Goal: Task Accomplishment & Management: Use online tool/utility

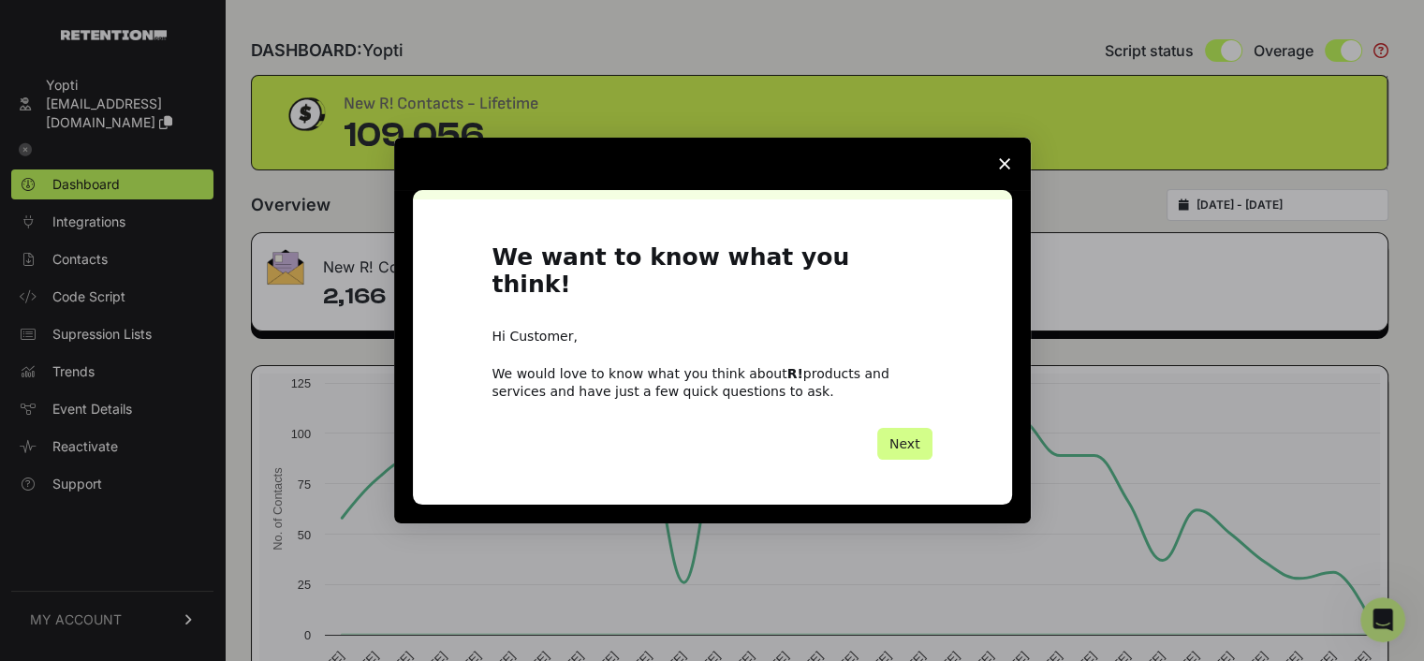
click at [1005, 169] on polygon "Close survey" at bounding box center [1004, 163] width 11 height 11
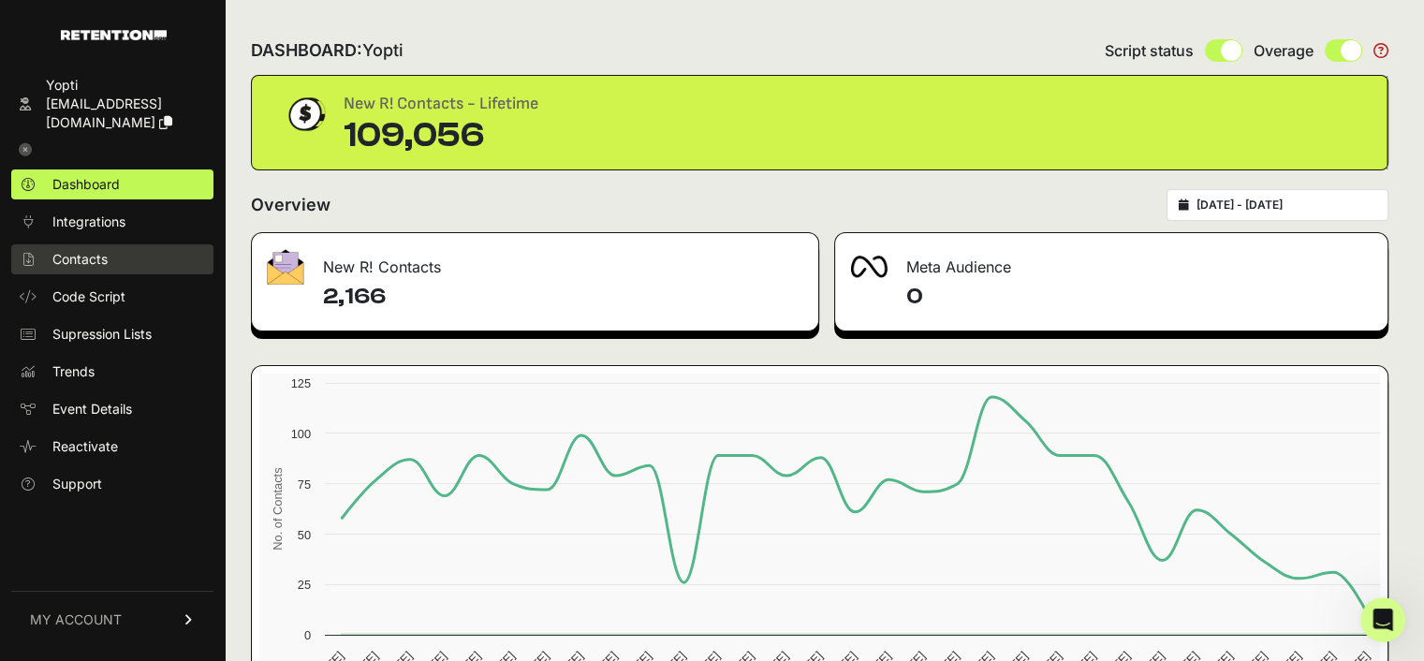
click at [81, 250] on span "Contacts" at bounding box center [79, 259] width 55 height 19
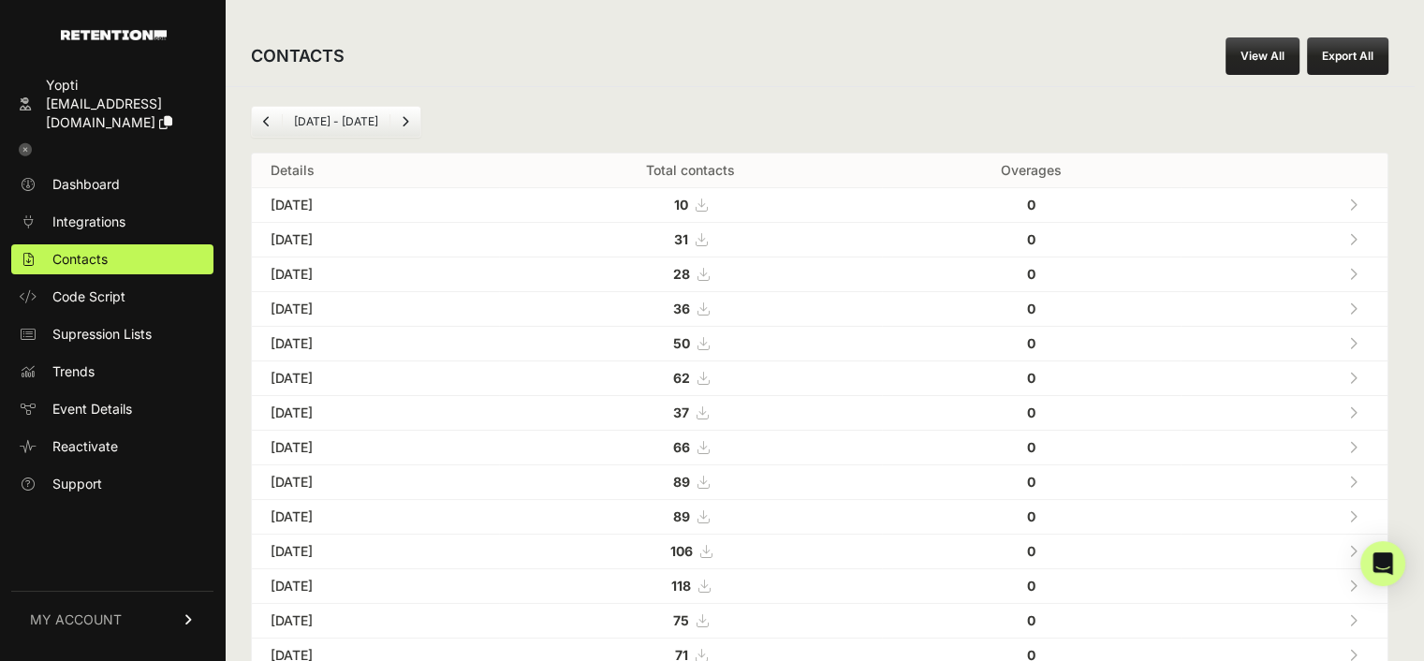
click at [1265, 50] on link "View All" at bounding box center [1262, 55] width 74 height 37
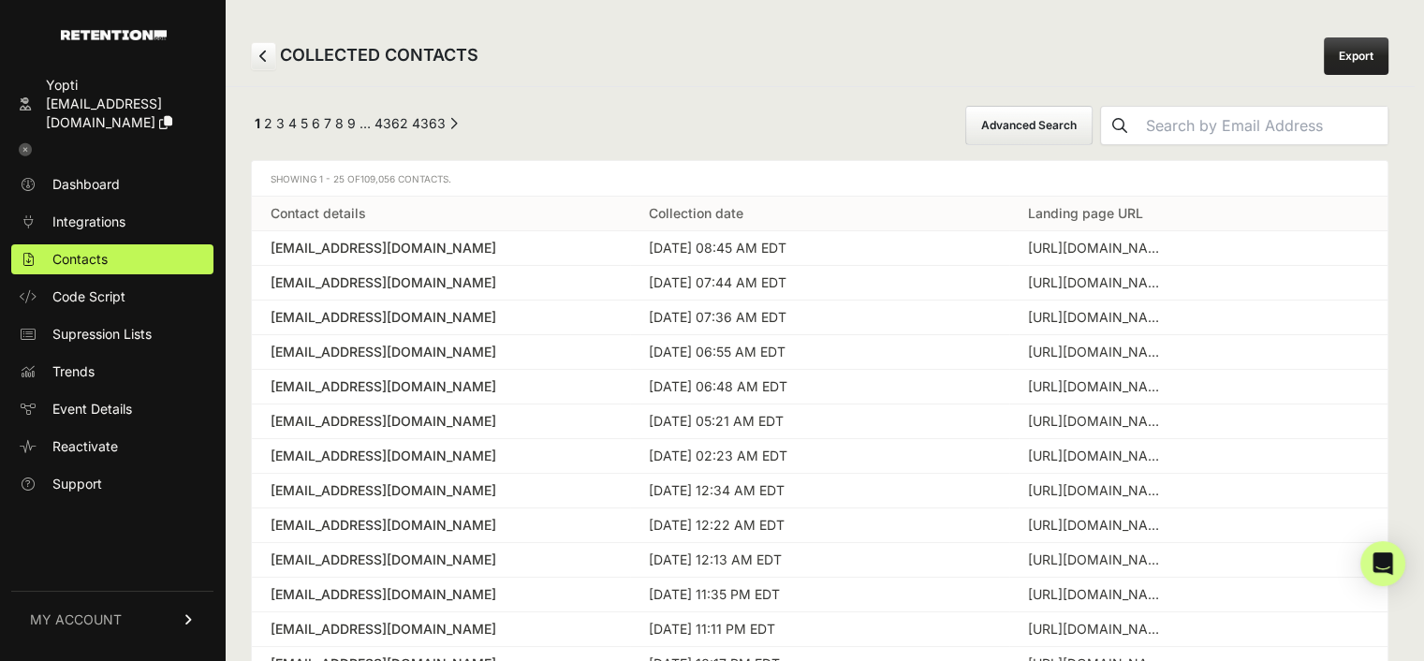
click at [1061, 124] on button "Advanced Search" at bounding box center [1028, 125] width 127 height 39
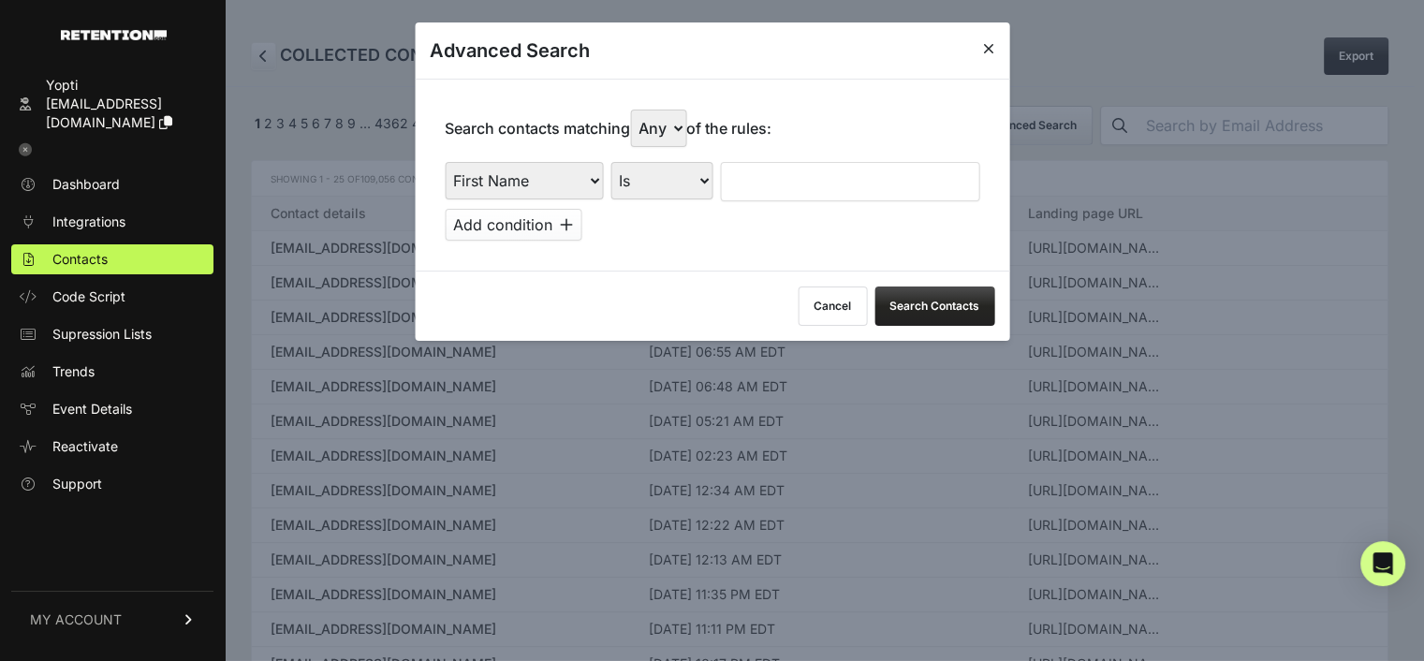
click at [563, 176] on select "First Name Last Name State City Email Email Domain Landing Domain Landing Page …" at bounding box center [524, 180] width 158 height 37
select select "file_date"
click at [445, 162] on select "First Name Last Name State City Email Email Domain Landing Domain Landing Page …" at bounding box center [524, 180] width 158 height 37
click at [774, 187] on input "text" at bounding box center [843, 181] width 243 height 39
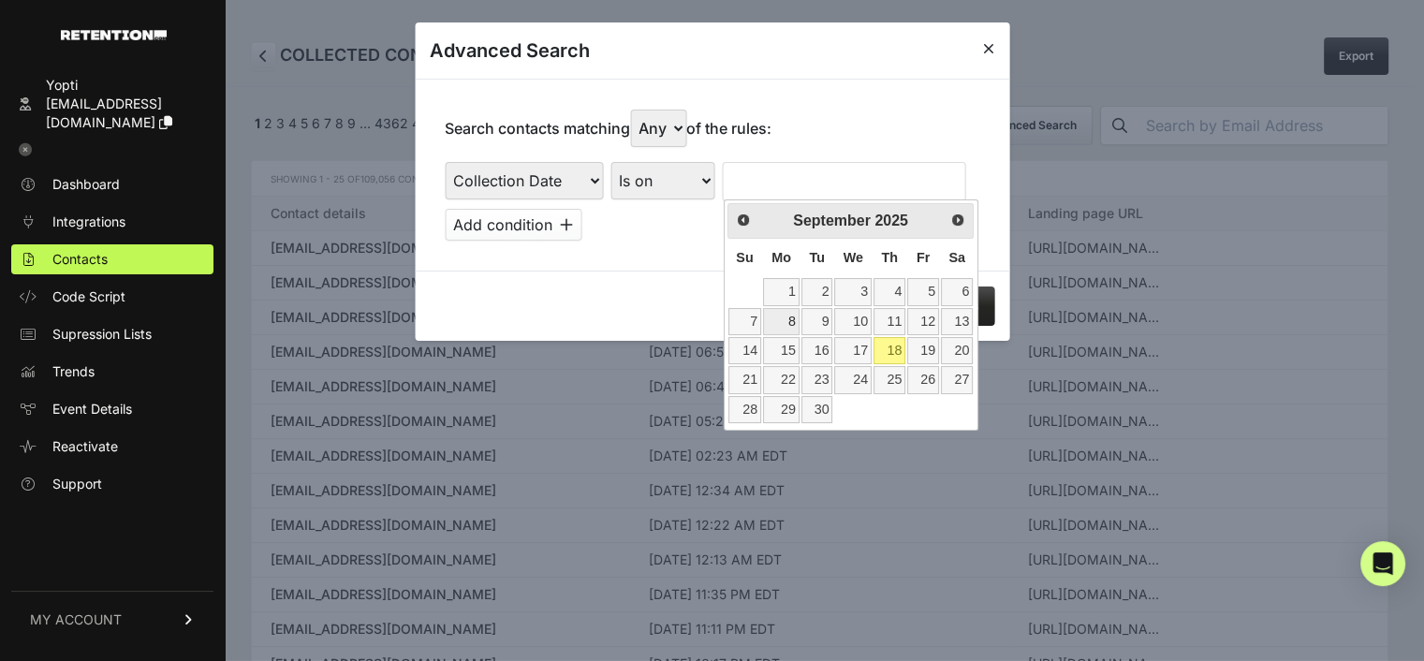
click at [788, 317] on link "8" at bounding box center [781, 321] width 37 height 27
type input "09/08/2025"
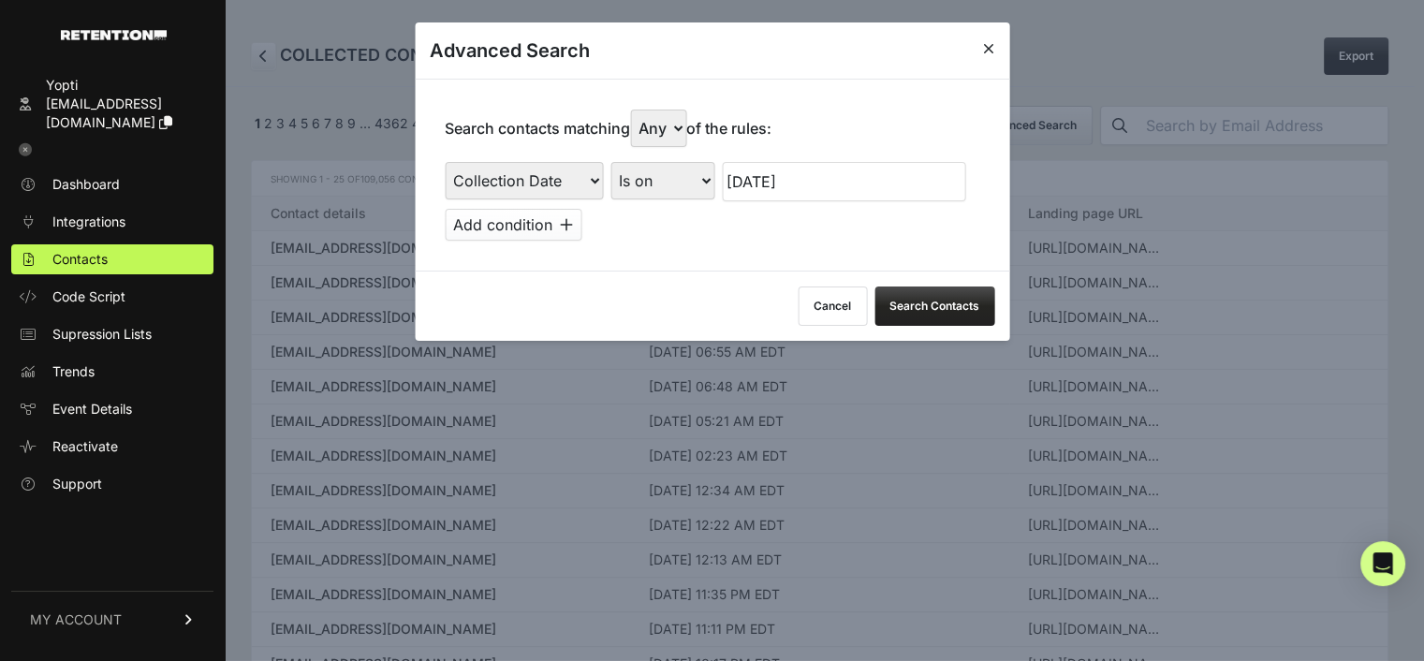
click at [547, 220] on button "Add condition" at bounding box center [513, 225] width 137 height 32
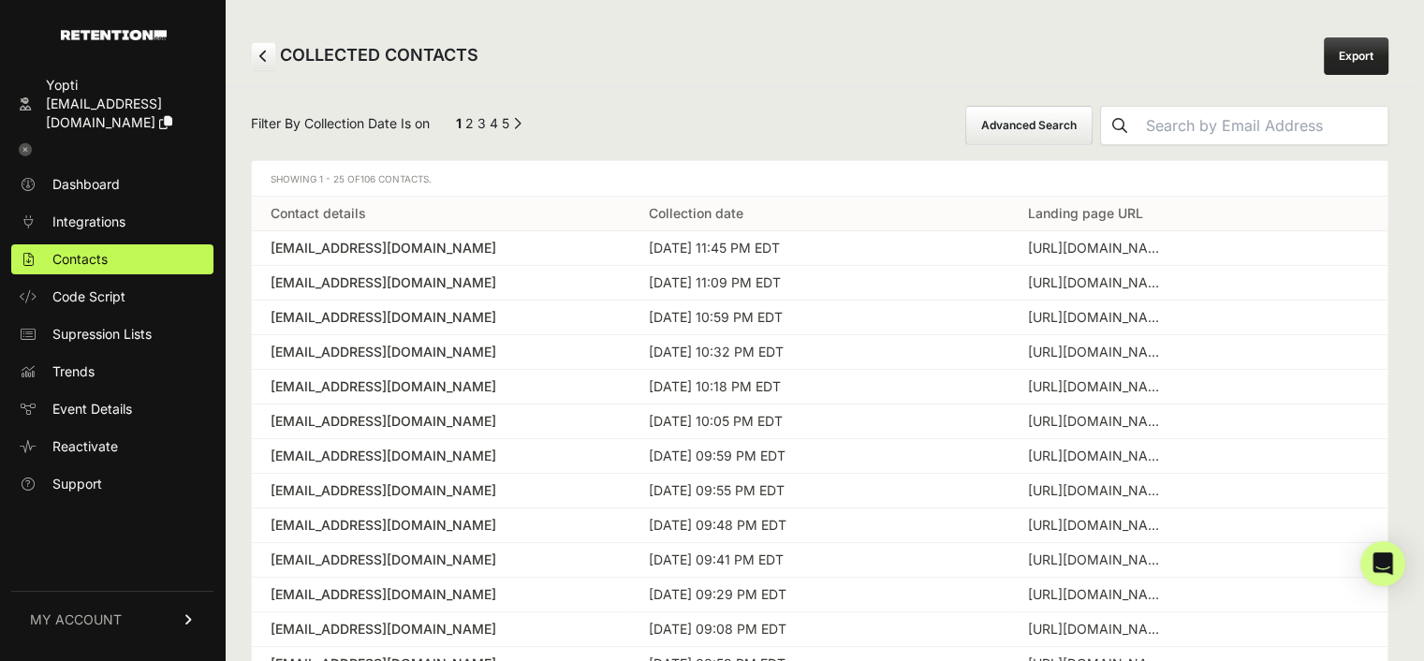
click at [1060, 132] on button "Advanced Search" at bounding box center [1028, 125] width 127 height 39
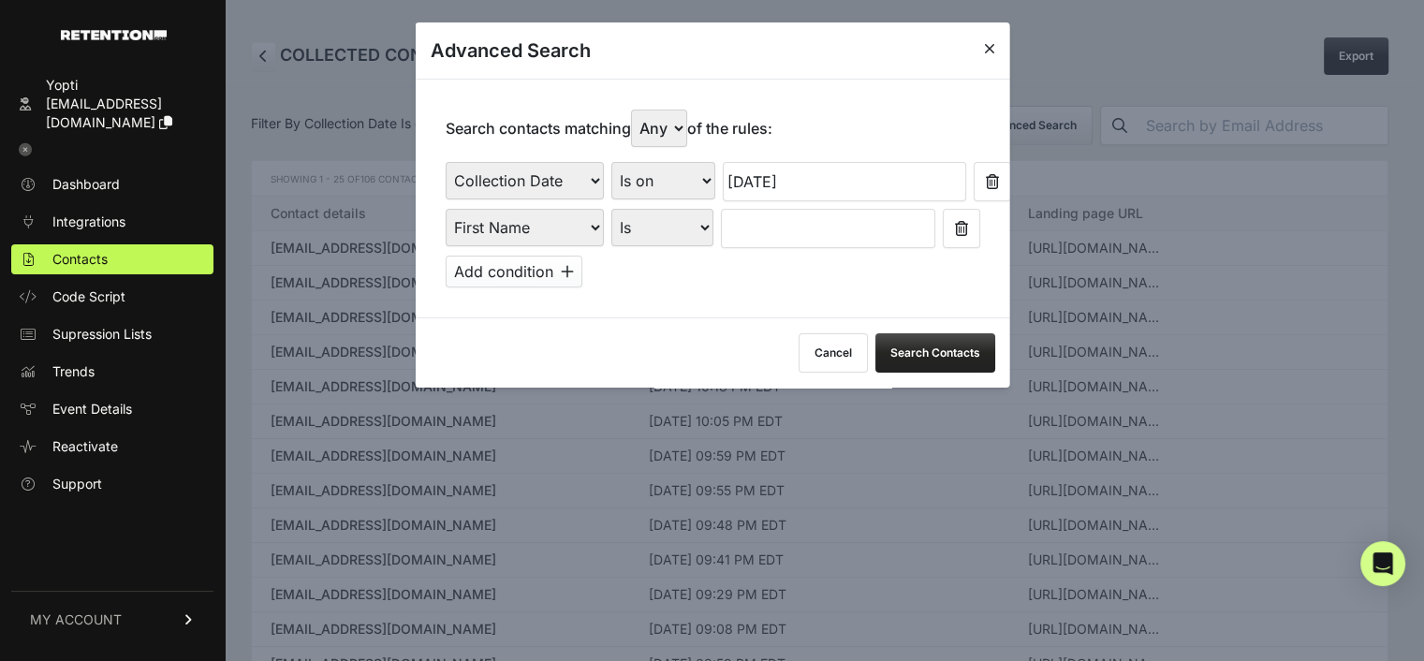
click at [524, 227] on select "First Name Last Name State City Email Email Domain Landing Domain Landing Page …" at bounding box center [524, 227] width 158 height 37
select select "file_date"
click at [445, 209] on select "First Name Last Name State City Email Email Domain Landing Domain Landing Page …" at bounding box center [524, 227] width 158 height 37
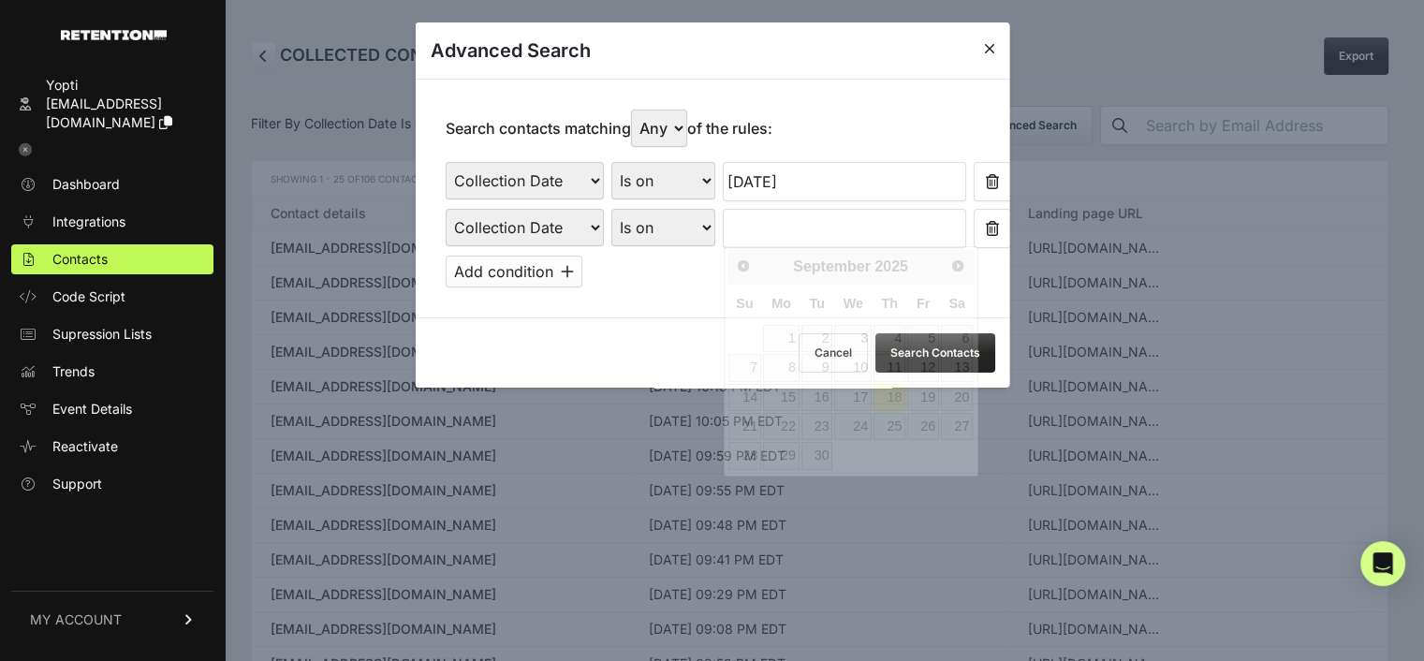
click at [770, 219] on input "text" at bounding box center [843, 228] width 243 height 39
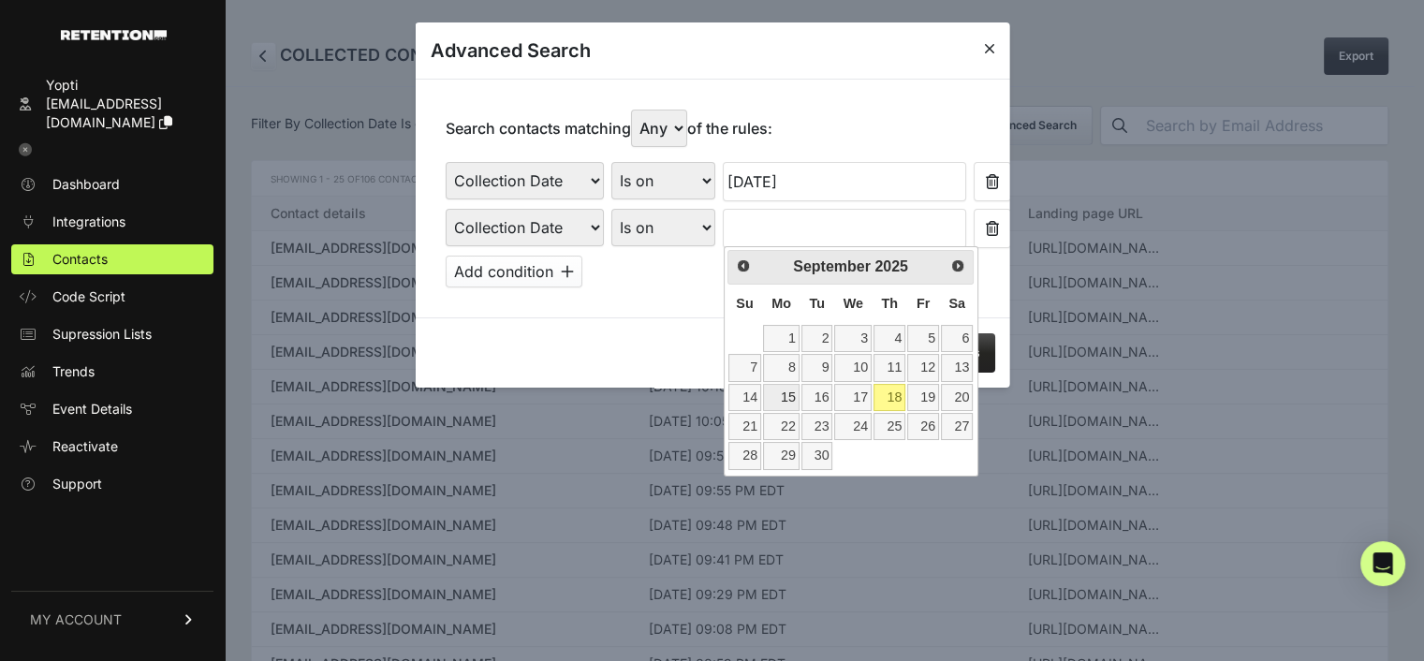
click at [782, 390] on link "15" at bounding box center [781, 397] width 37 height 27
type input "09/15/2025"
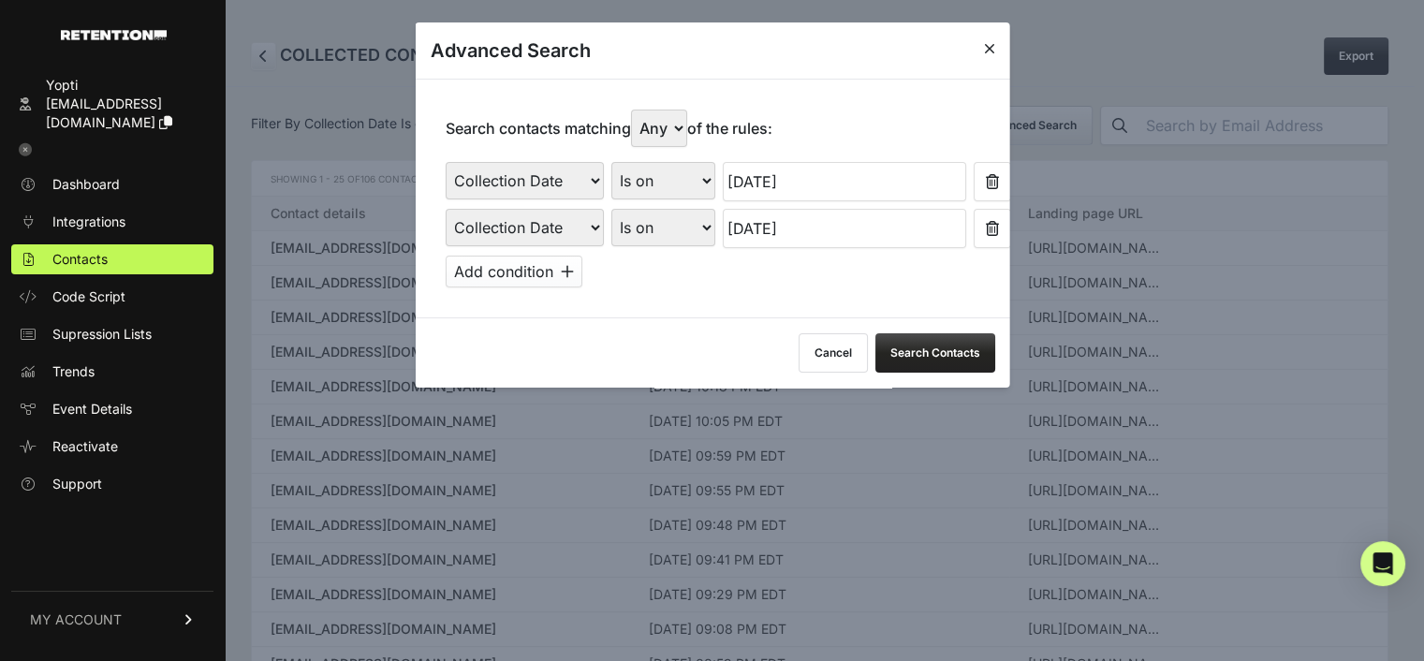
click at [910, 348] on button "Search Contacts" at bounding box center [934, 352] width 120 height 39
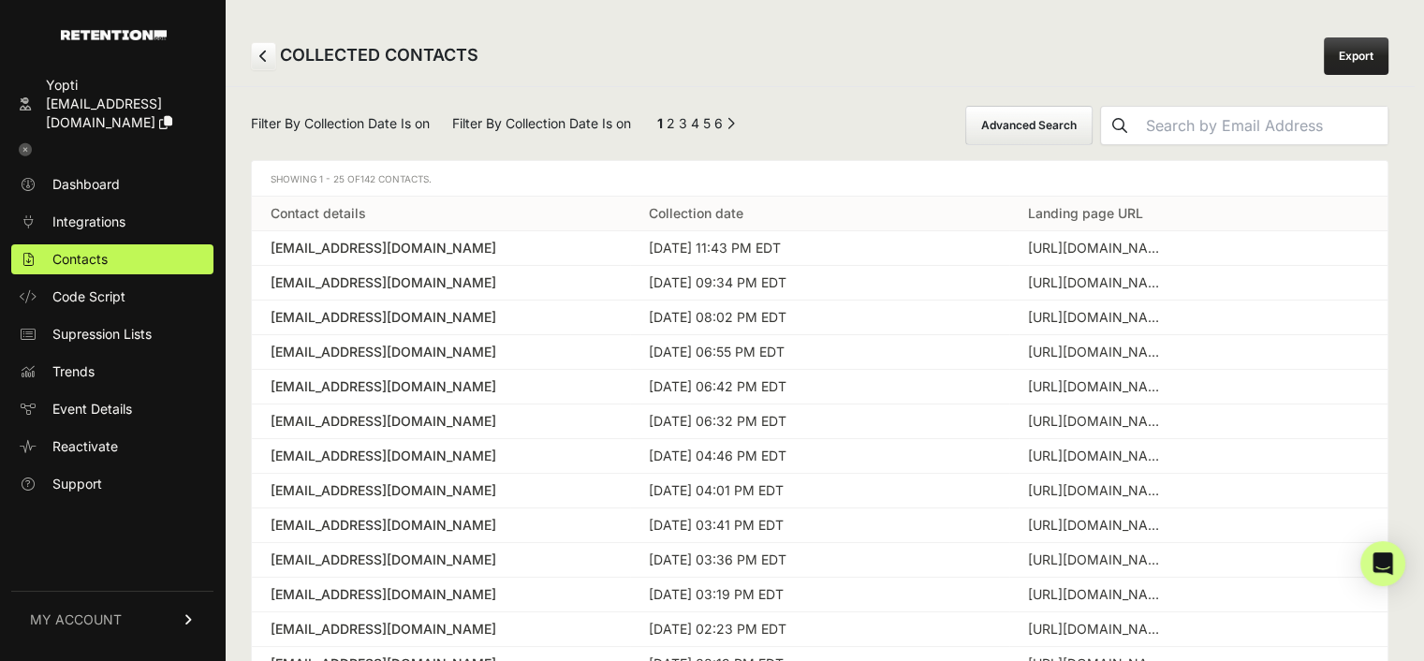
click at [1367, 54] on link "Export" at bounding box center [1355, 55] width 65 height 37
click at [1047, 121] on button "Advanced Search" at bounding box center [1028, 125] width 127 height 39
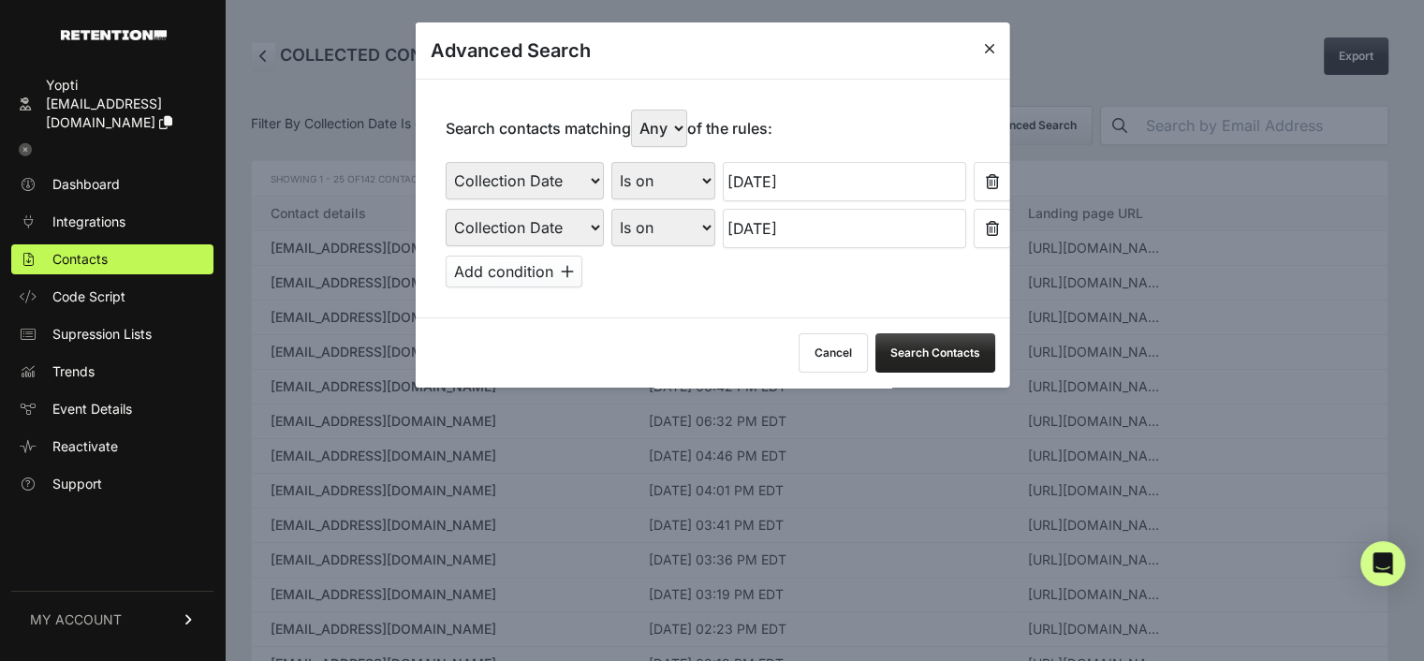
click at [801, 180] on input "09/08/2025" at bounding box center [843, 181] width 243 height 39
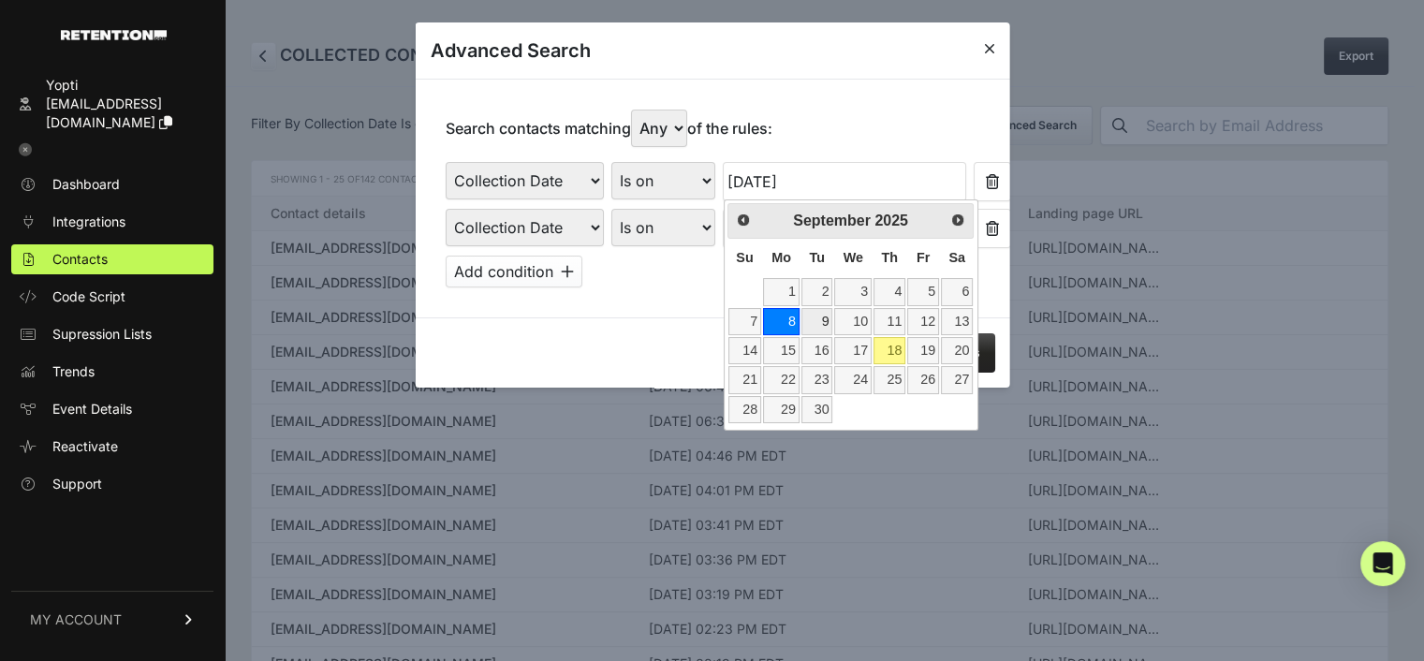
click at [822, 315] on link "9" at bounding box center [817, 321] width 32 height 27
type input "09/09/2025"
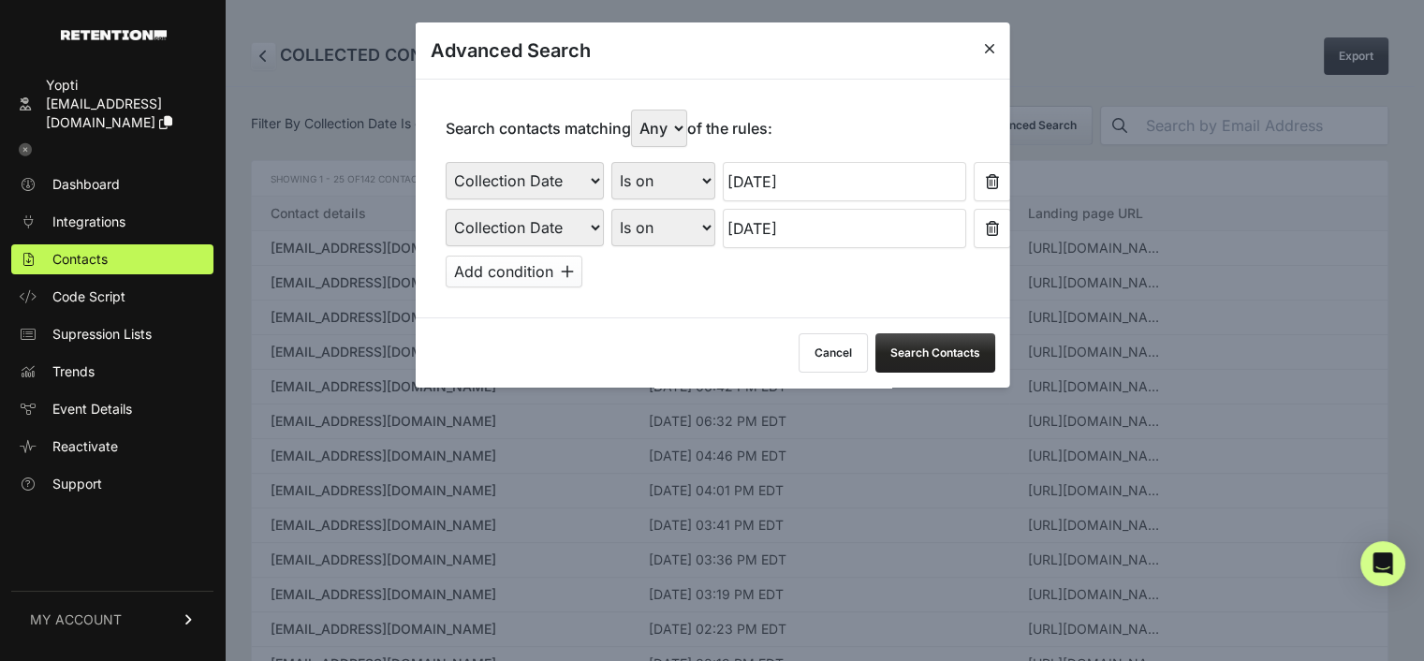
click at [799, 230] on input "09/15/2025" at bounding box center [843, 228] width 243 height 39
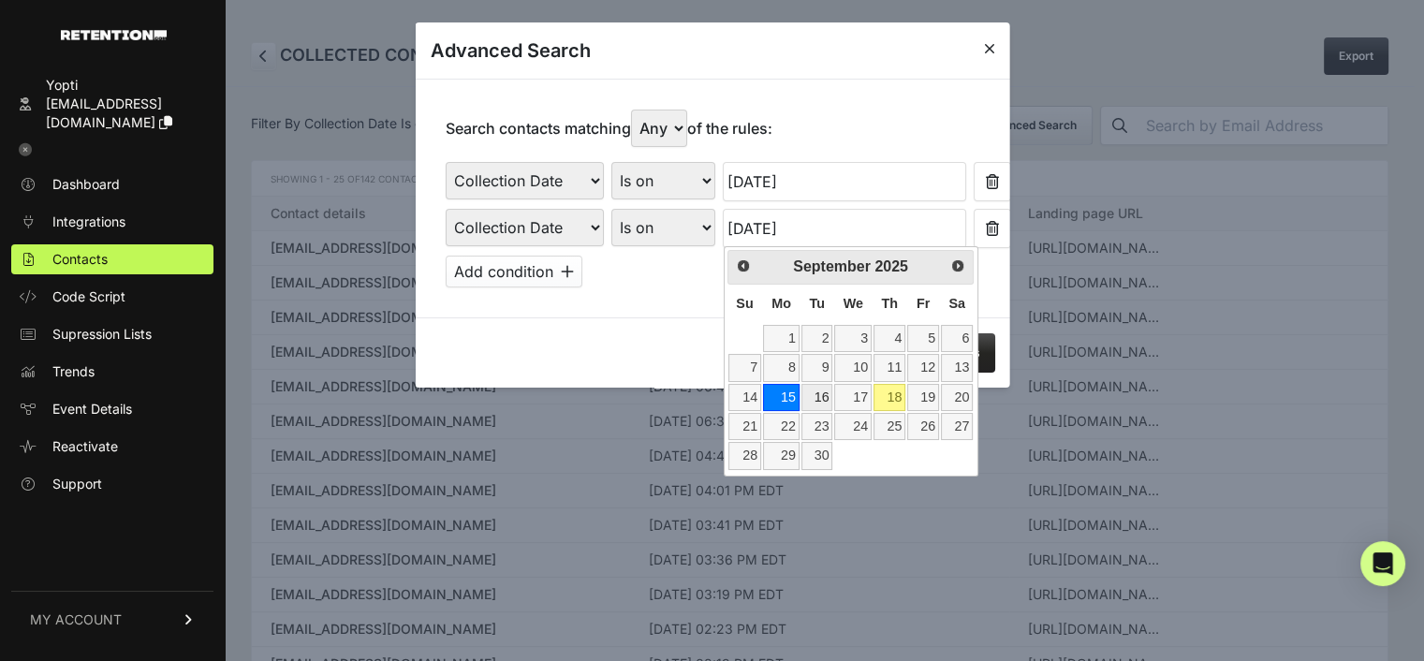
click at [821, 394] on link "16" at bounding box center [817, 397] width 32 height 27
type input "09/16/2025"
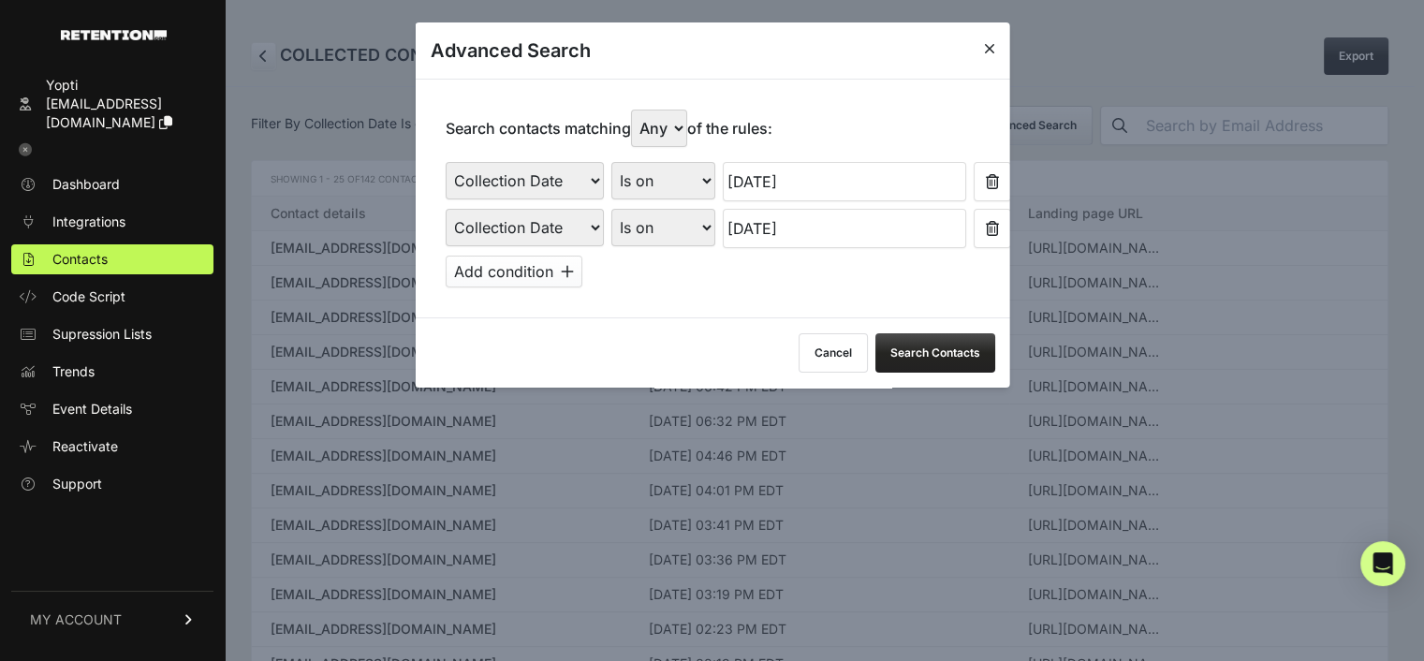
click at [895, 346] on button "Search Contacts" at bounding box center [934, 352] width 120 height 39
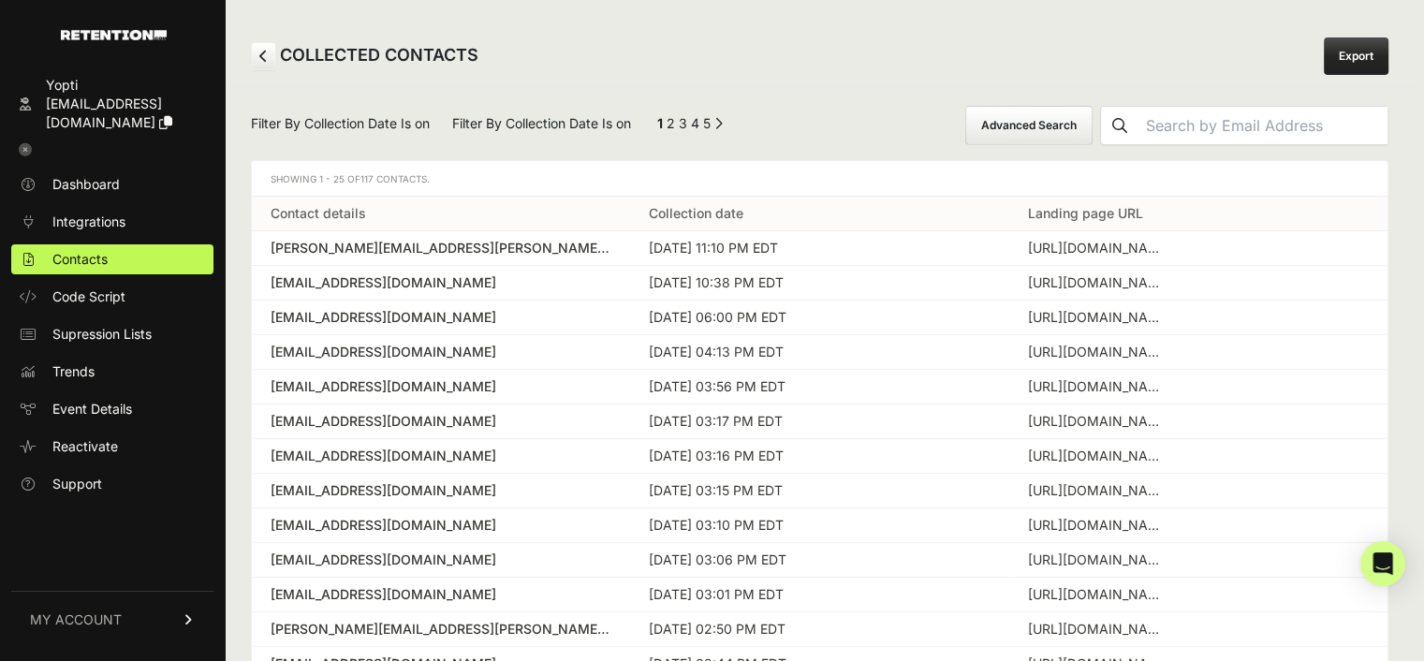
click at [1066, 128] on button "Advanced Search" at bounding box center [1028, 125] width 127 height 39
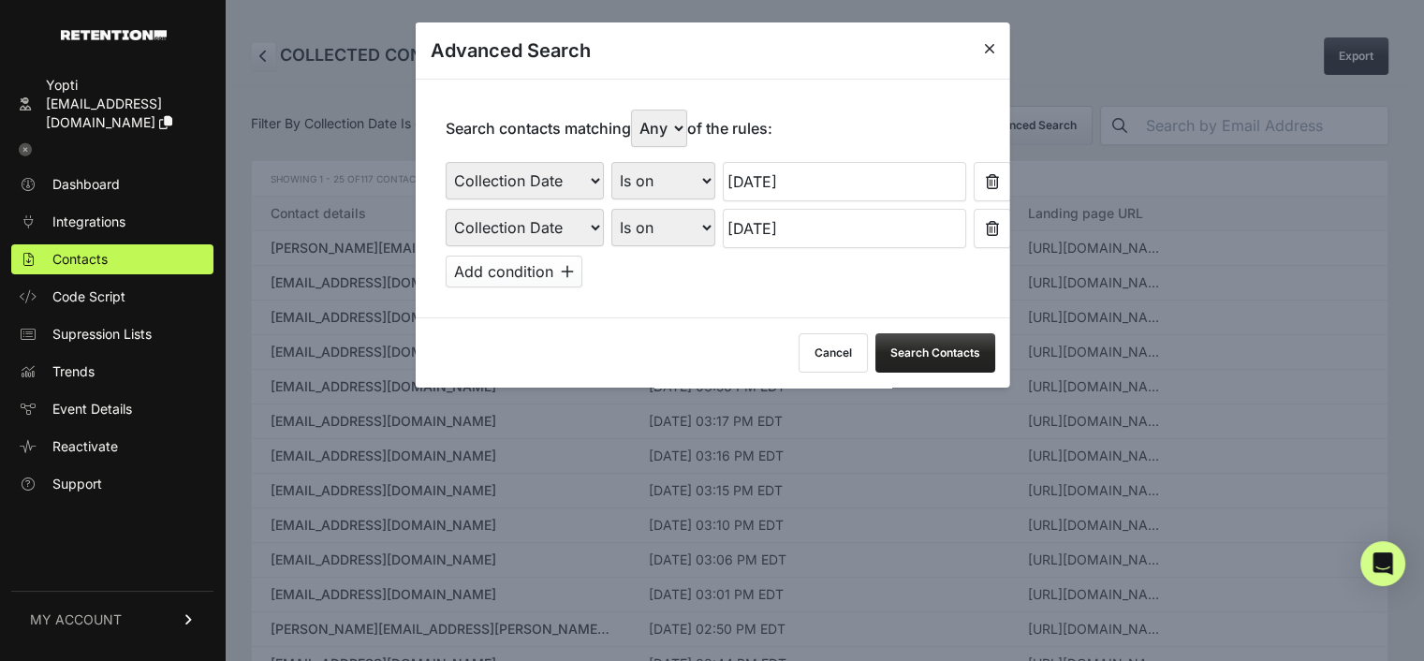
click at [1368, 58] on div at bounding box center [712, 330] width 1424 height 661
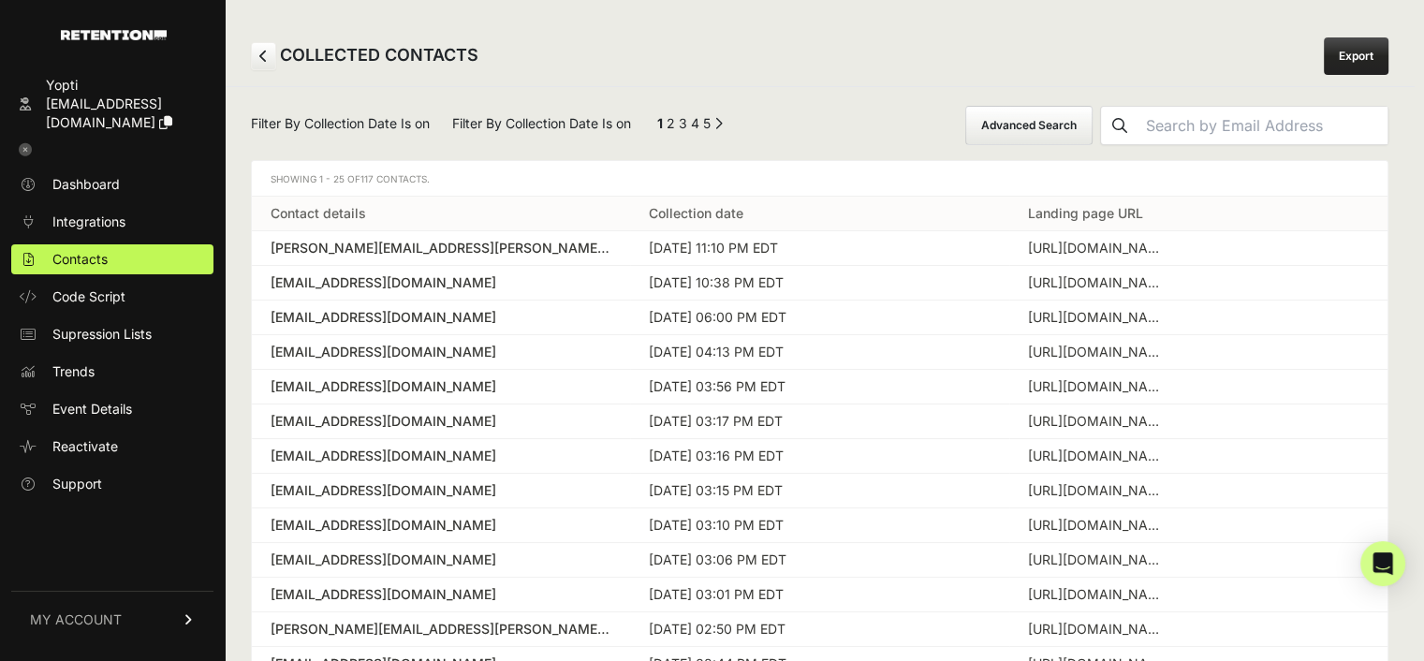
click at [1354, 58] on link "Export" at bounding box center [1355, 55] width 65 height 37
click at [1092, 120] on button "Advanced Search" at bounding box center [1028, 125] width 127 height 39
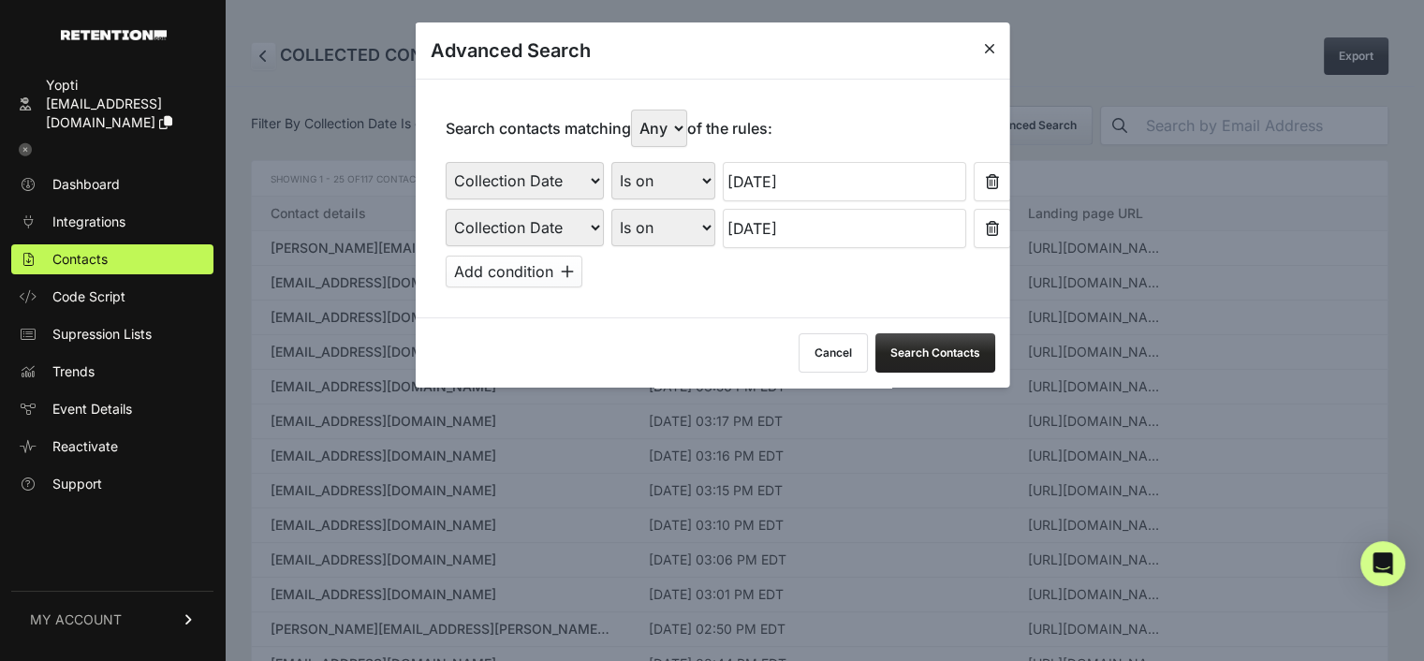
click at [802, 171] on input "09/09/2025" at bounding box center [843, 181] width 243 height 39
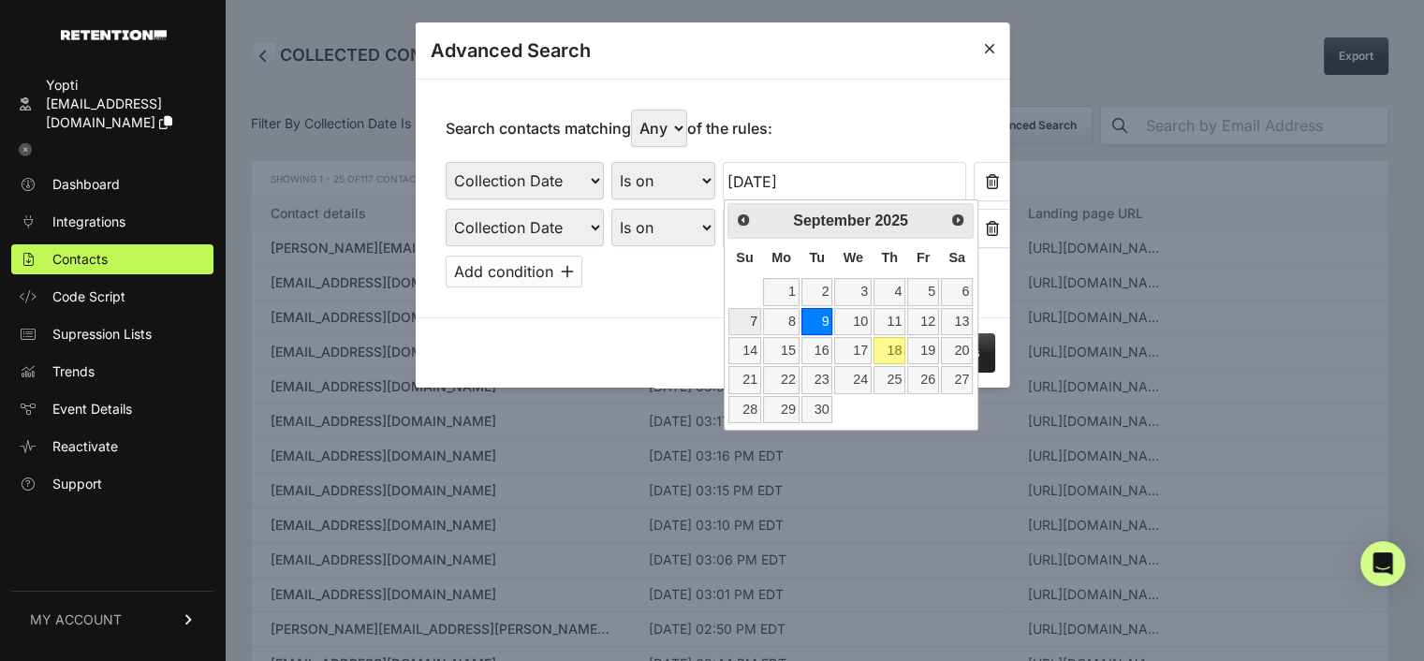
click at [749, 314] on link "7" at bounding box center [744, 321] width 33 height 27
type input "09/07/2025"
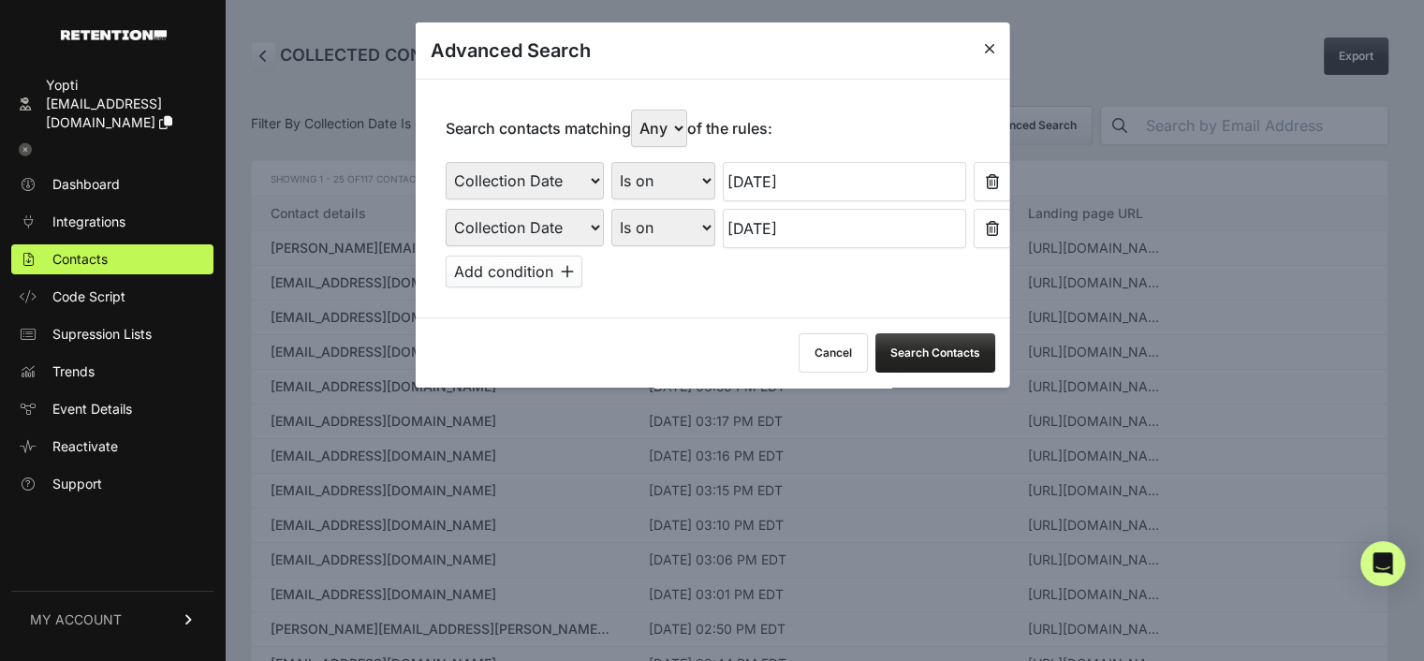
click at [764, 224] on input "09/16/2025" at bounding box center [843, 228] width 243 height 39
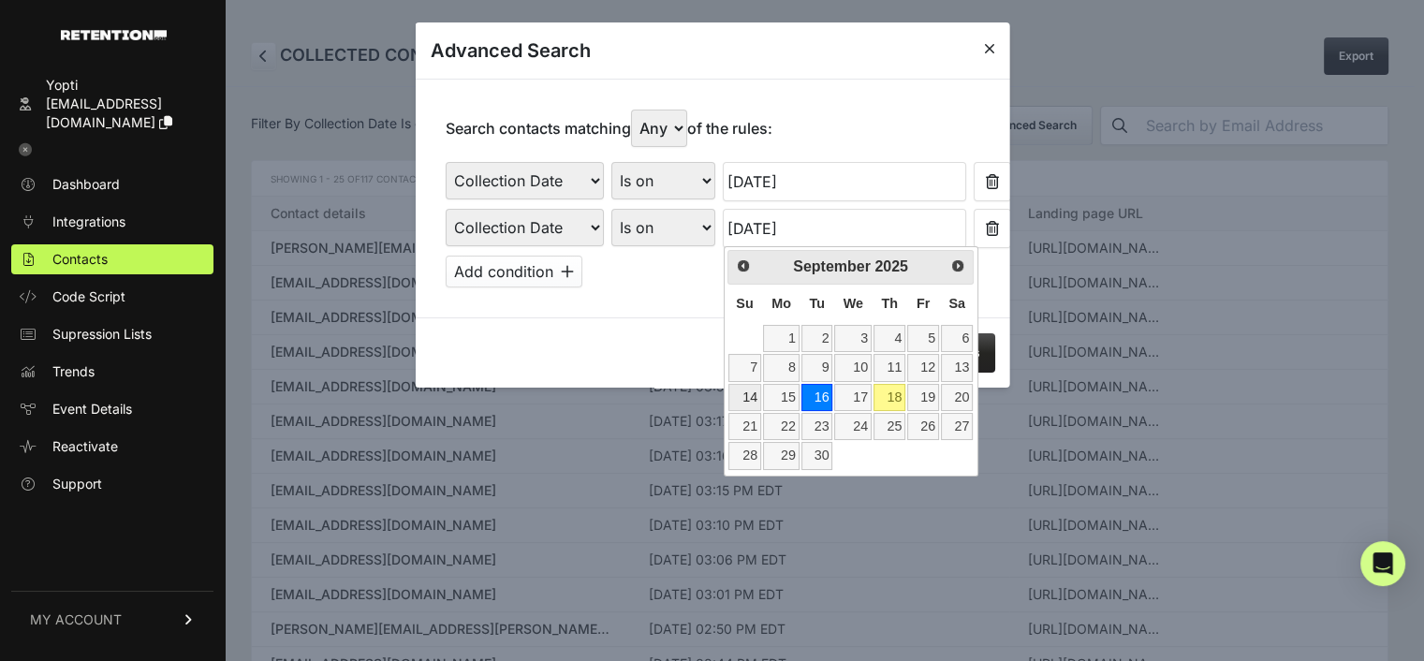
click at [749, 392] on link "14" at bounding box center [744, 397] width 33 height 27
type input "09/14/2025"
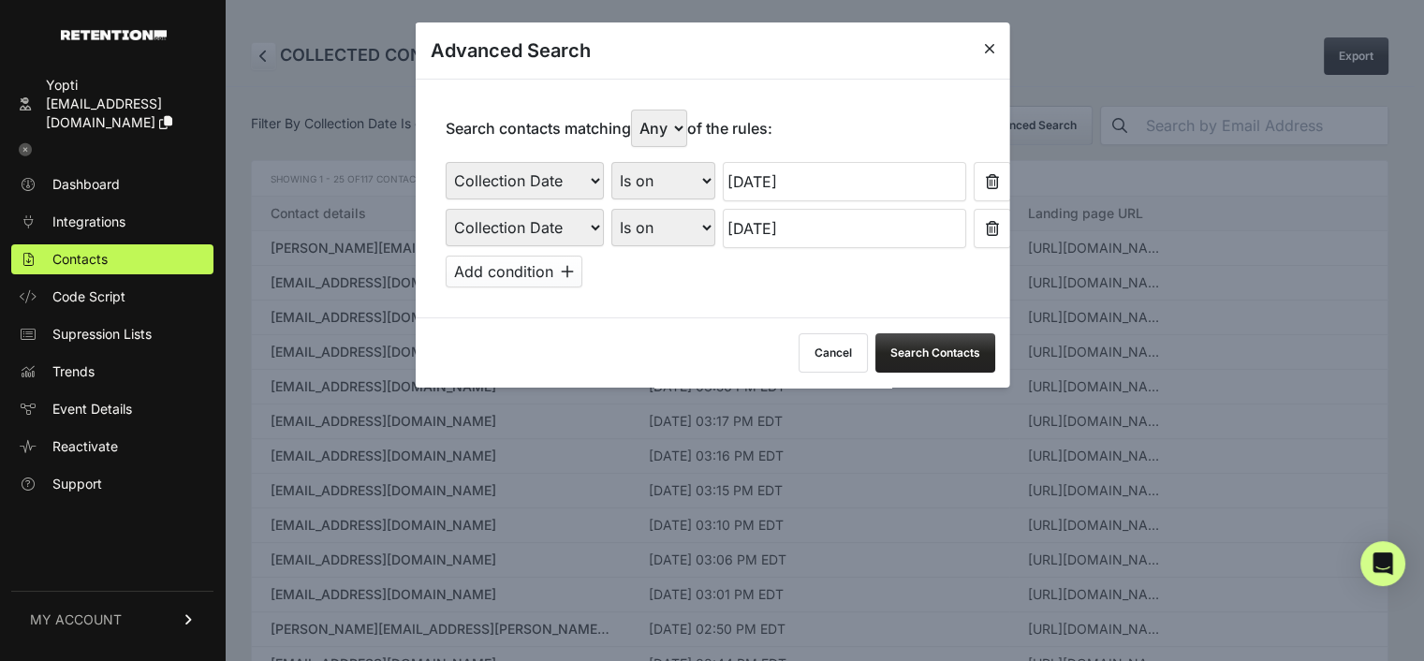
click at [914, 349] on button "Search Contacts" at bounding box center [934, 352] width 120 height 39
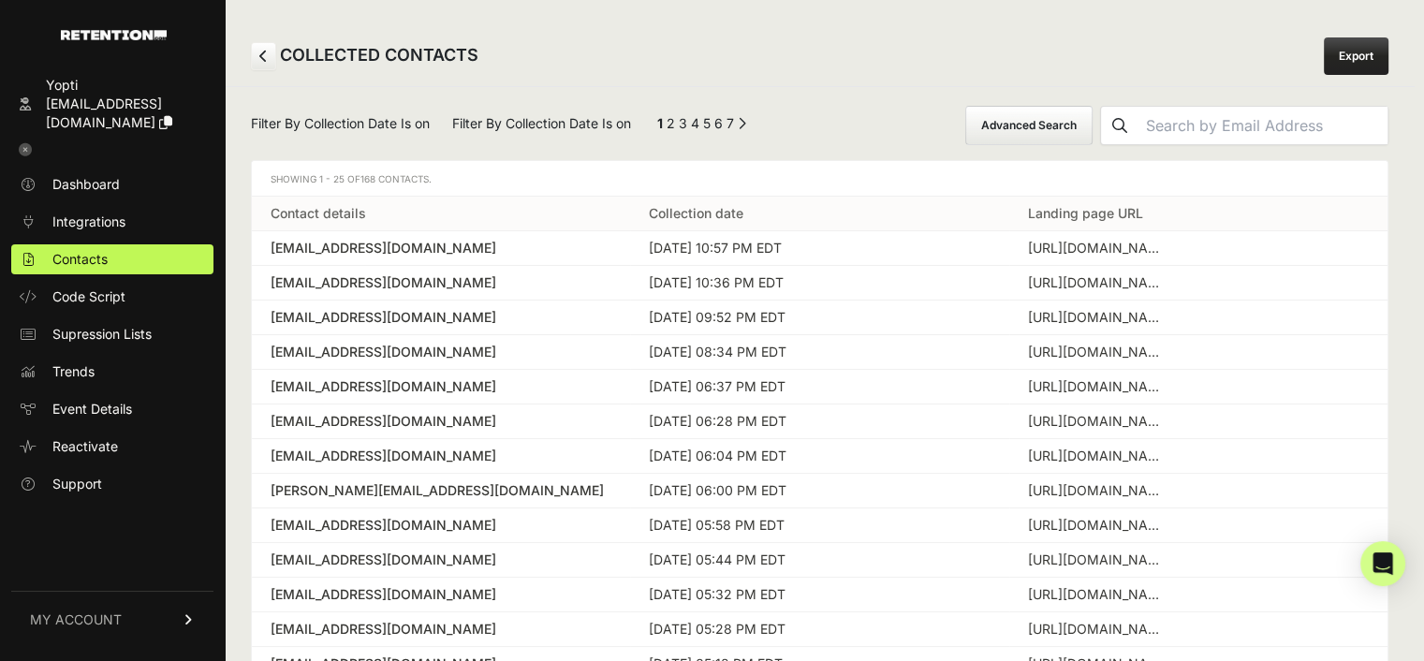
click at [1388, 51] on link "Export" at bounding box center [1355, 55] width 65 height 37
click at [1071, 117] on button "Advanced Search" at bounding box center [1028, 125] width 127 height 39
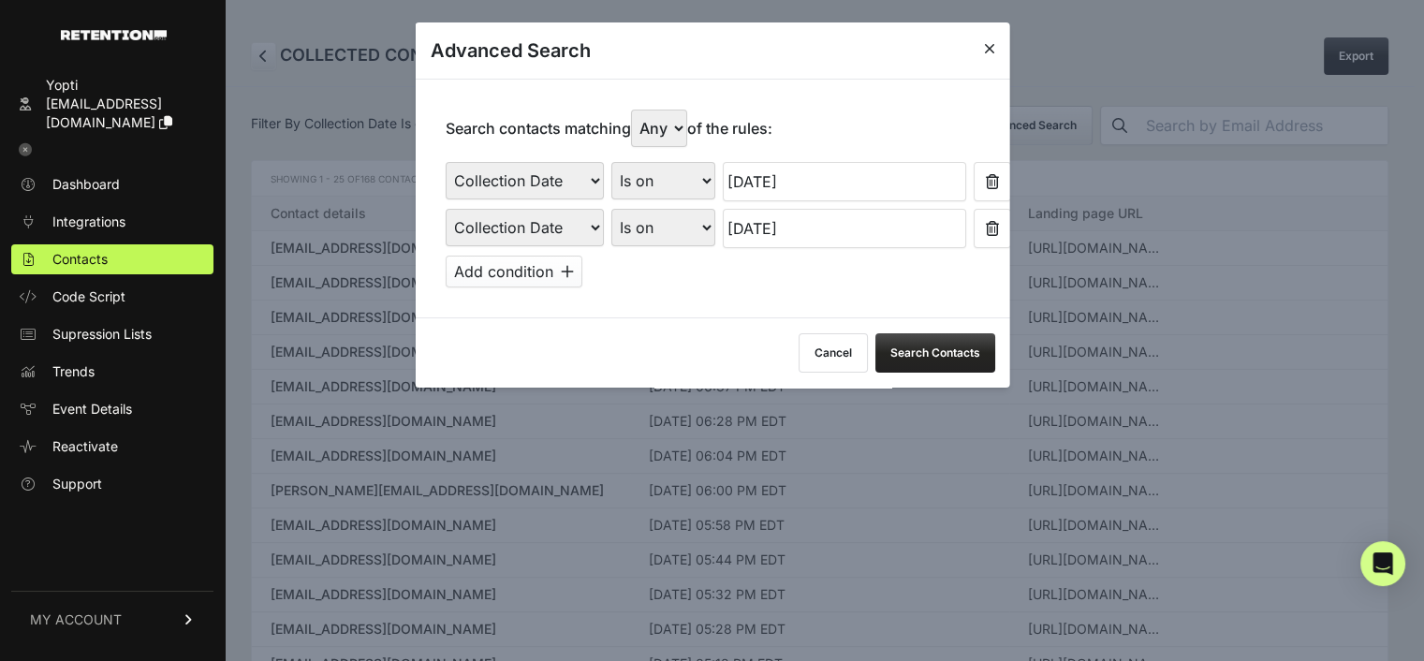
click at [640, 188] on select "Is on Is between" at bounding box center [662, 180] width 104 height 37
select select "is_between"
click at [610, 162] on select "Is on Is between" at bounding box center [662, 180] width 104 height 37
click at [750, 179] on input "text" at bounding box center [771, 181] width 99 height 39
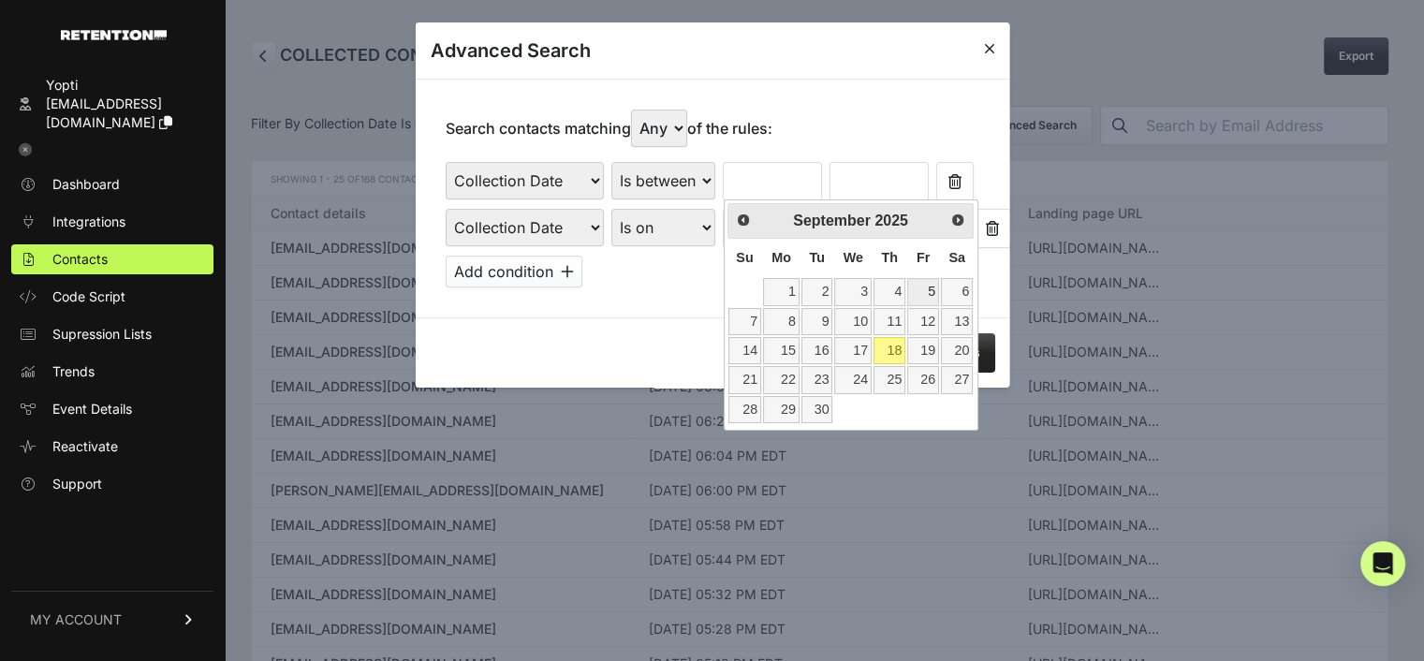
click at [926, 287] on link "5" at bounding box center [923, 291] width 32 height 27
type input "09/05/2025"
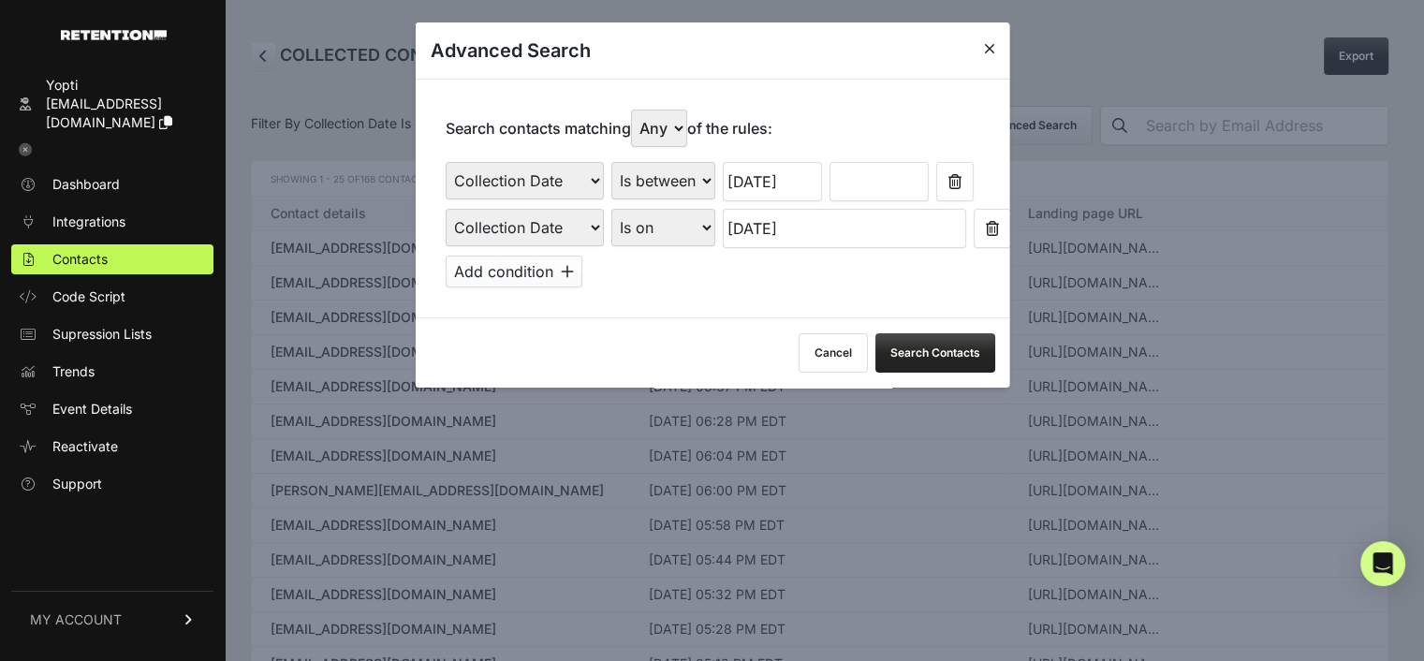
click at [857, 179] on input "text" at bounding box center [877, 181] width 99 height 39
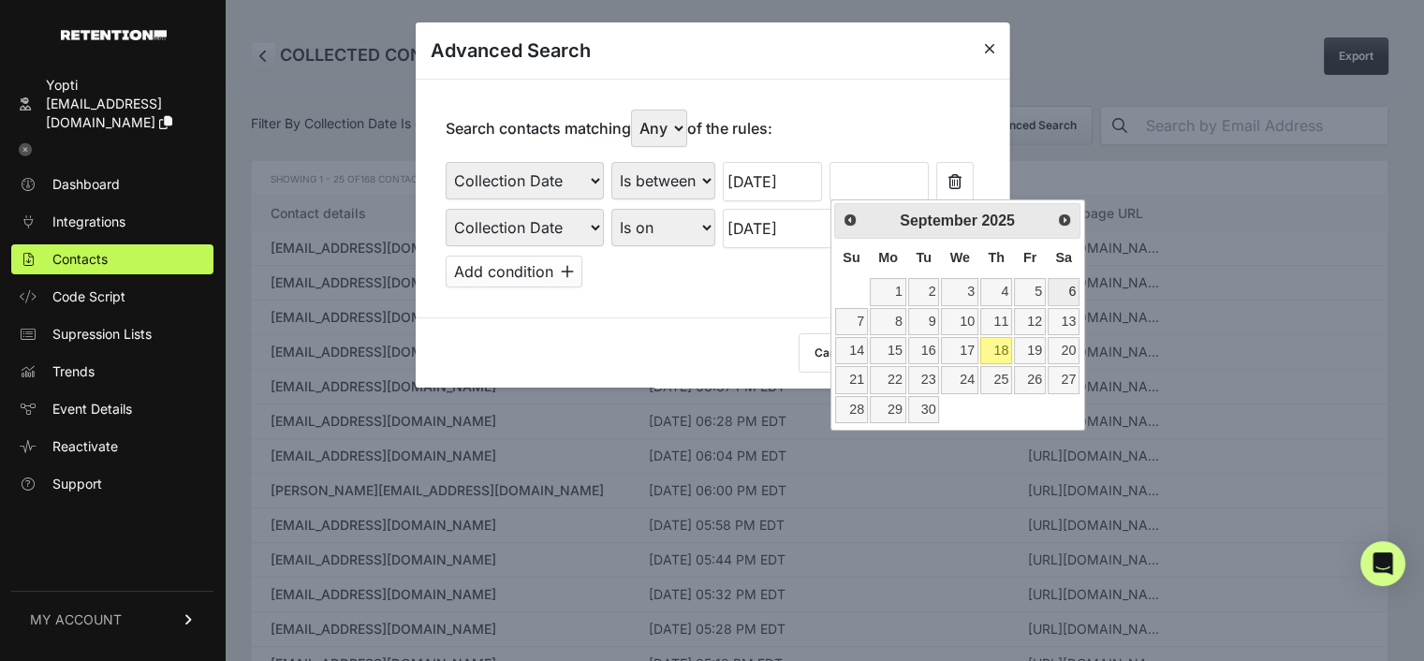
click at [1070, 295] on link "6" at bounding box center [1063, 291] width 32 height 27
type input "09/06/2025"
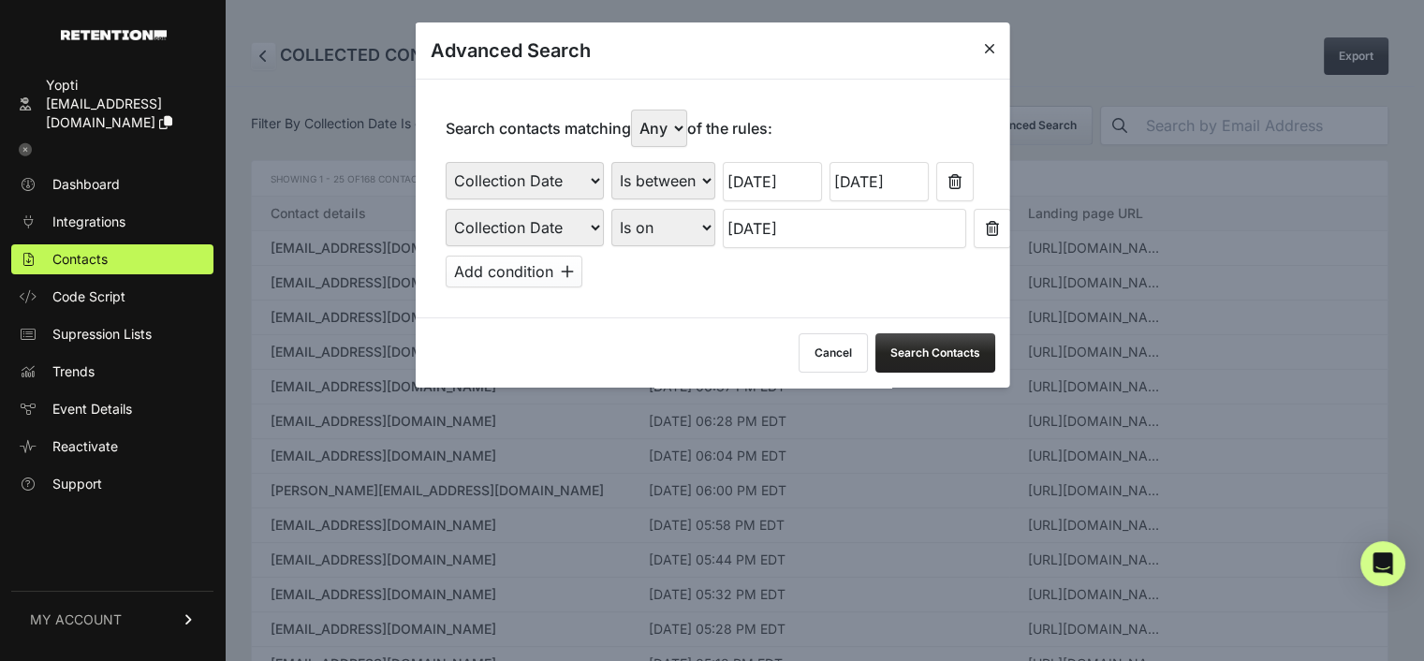
click at [648, 221] on select "Is on Is between" at bounding box center [662, 227] width 104 height 37
select select "is_between"
click at [610, 209] on select "Is on Is between" at bounding box center [662, 227] width 104 height 37
click at [764, 223] on input "text" at bounding box center [771, 228] width 99 height 39
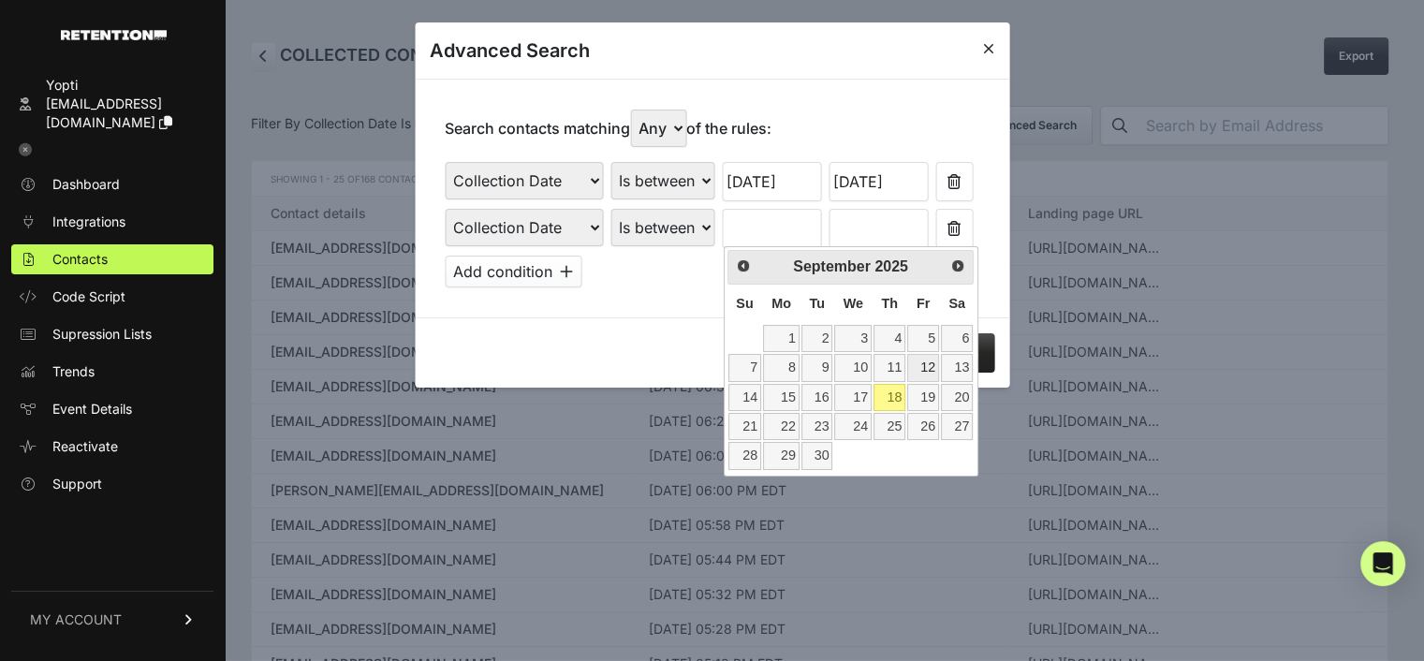
click at [924, 362] on link "12" at bounding box center [923, 367] width 32 height 27
type input "09/12/2025"
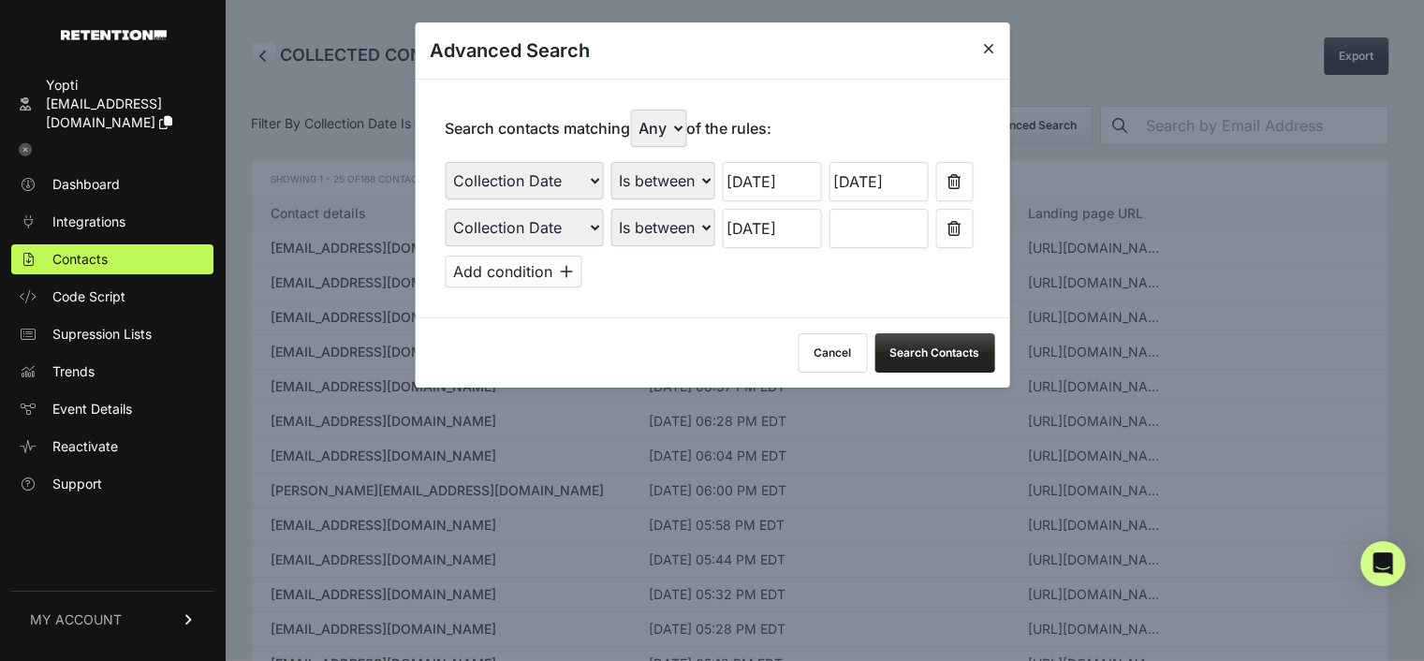
click at [900, 226] on input "text" at bounding box center [877, 228] width 99 height 39
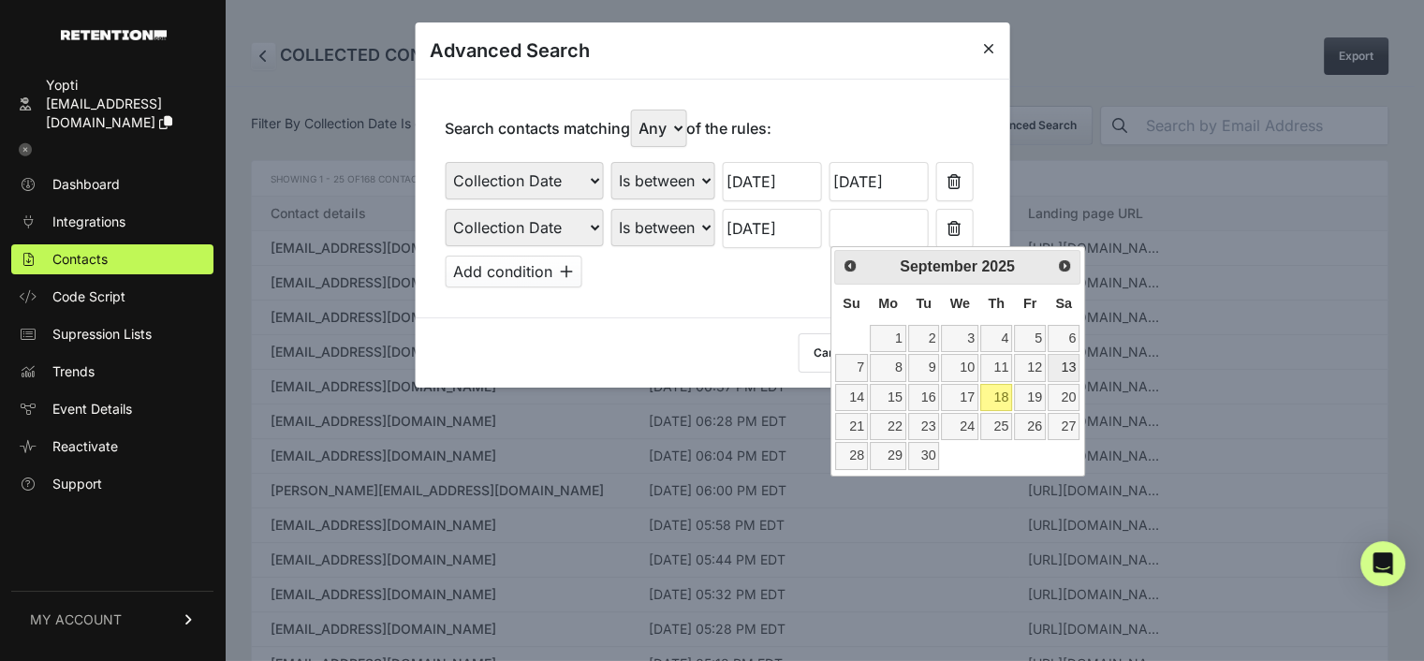
click at [1060, 364] on link "13" at bounding box center [1063, 367] width 32 height 27
type input "09/13/2025"
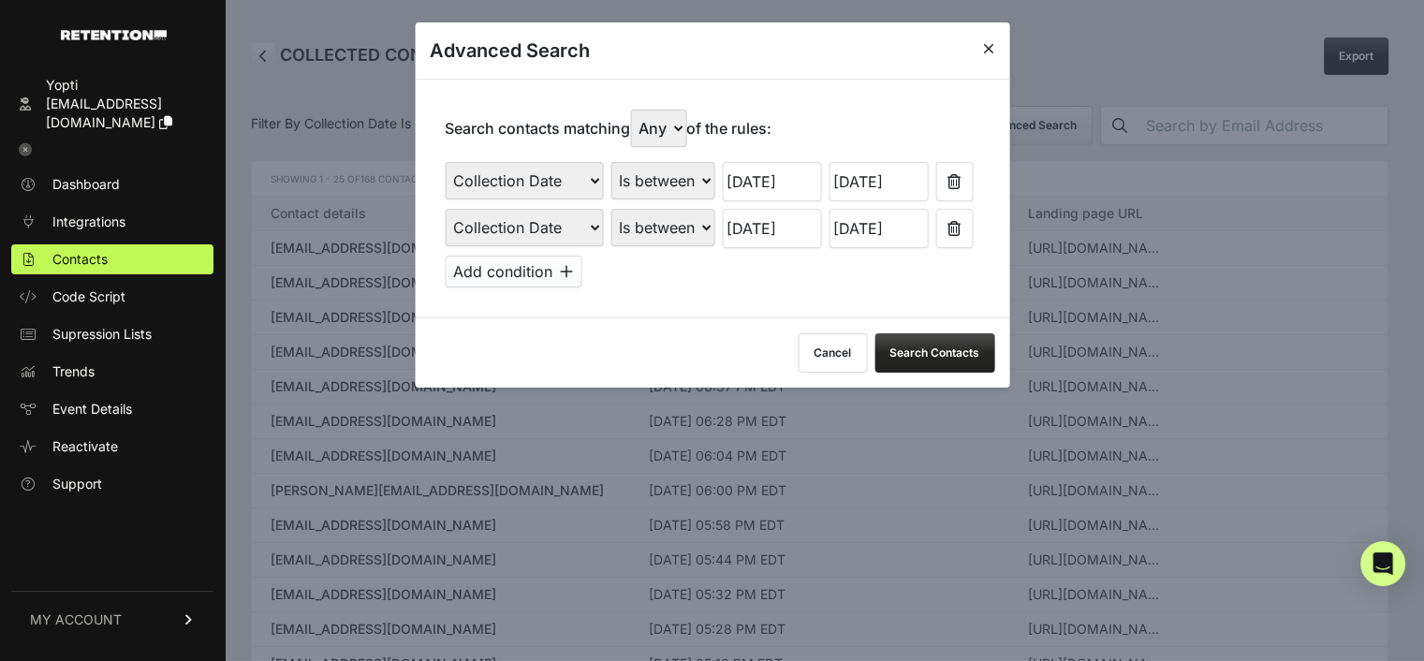
click at [906, 347] on button "Search Contacts" at bounding box center [934, 352] width 120 height 39
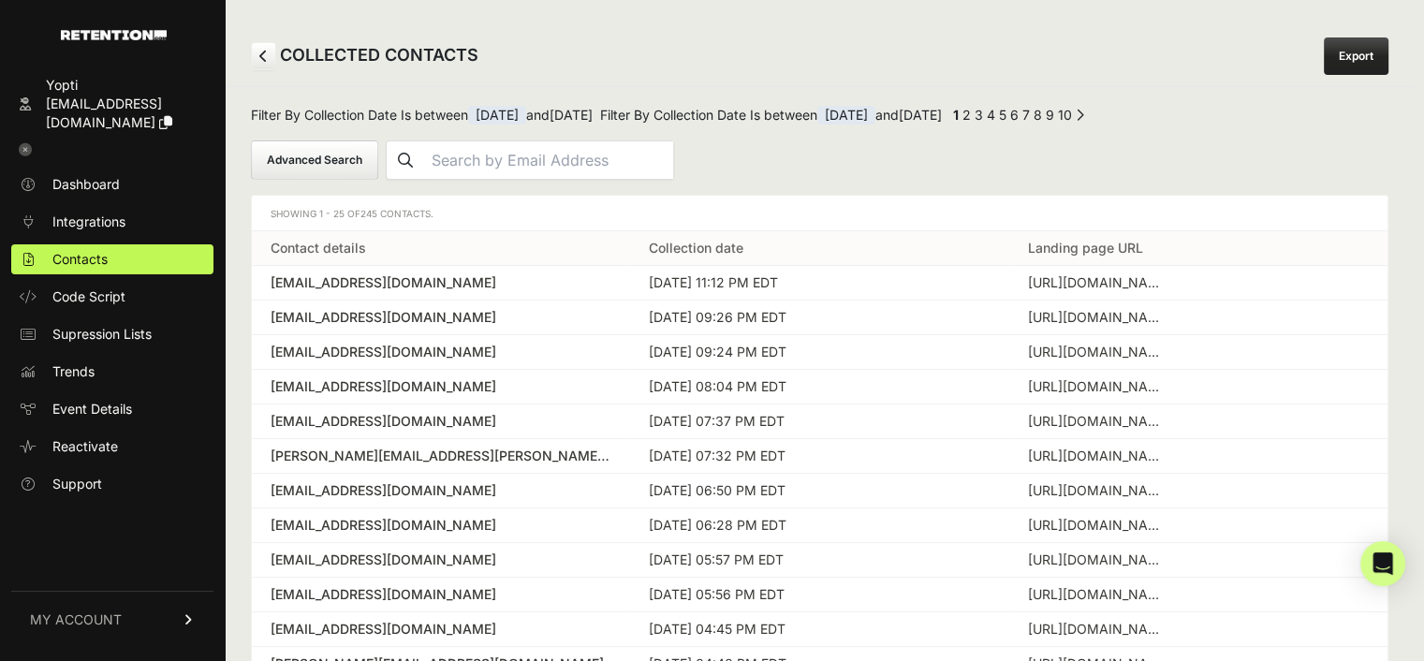
click at [1355, 51] on link "Export" at bounding box center [1355, 55] width 65 height 37
click at [285, 163] on button "Advanced Search" at bounding box center [314, 159] width 127 height 39
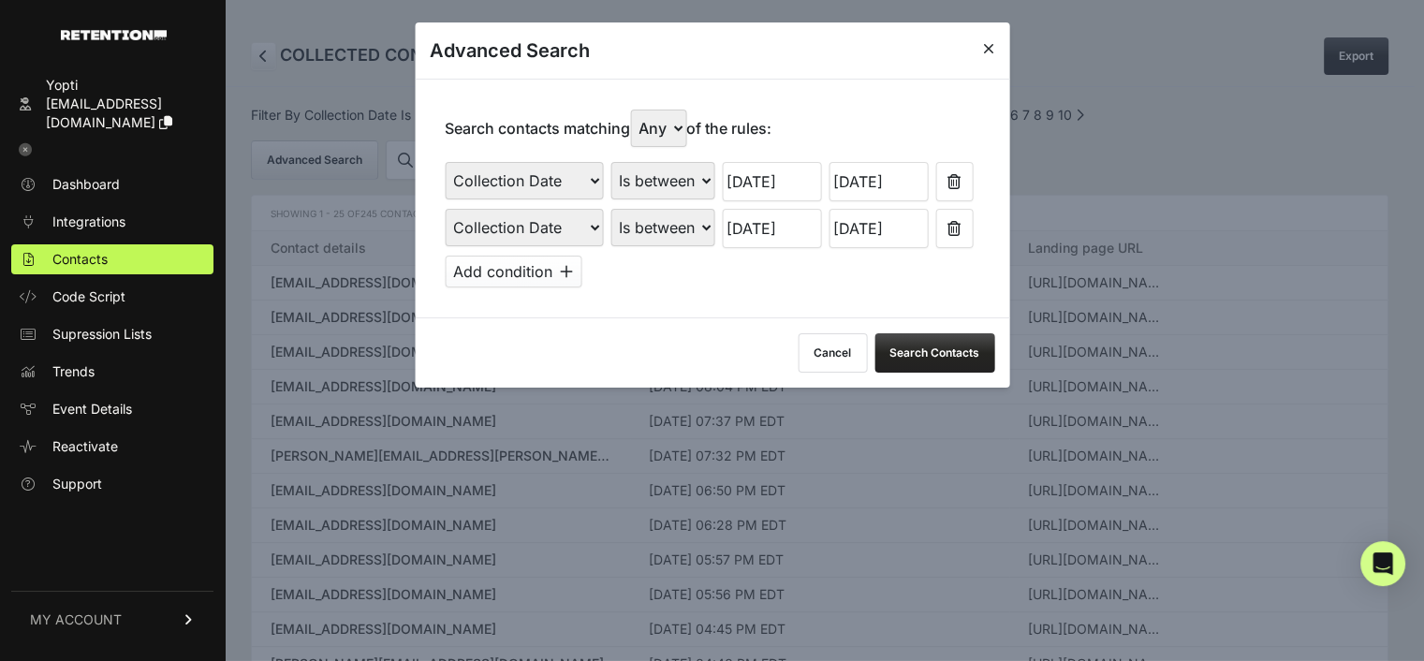
click at [769, 183] on input "09/05/2025" at bounding box center [771, 181] width 99 height 39
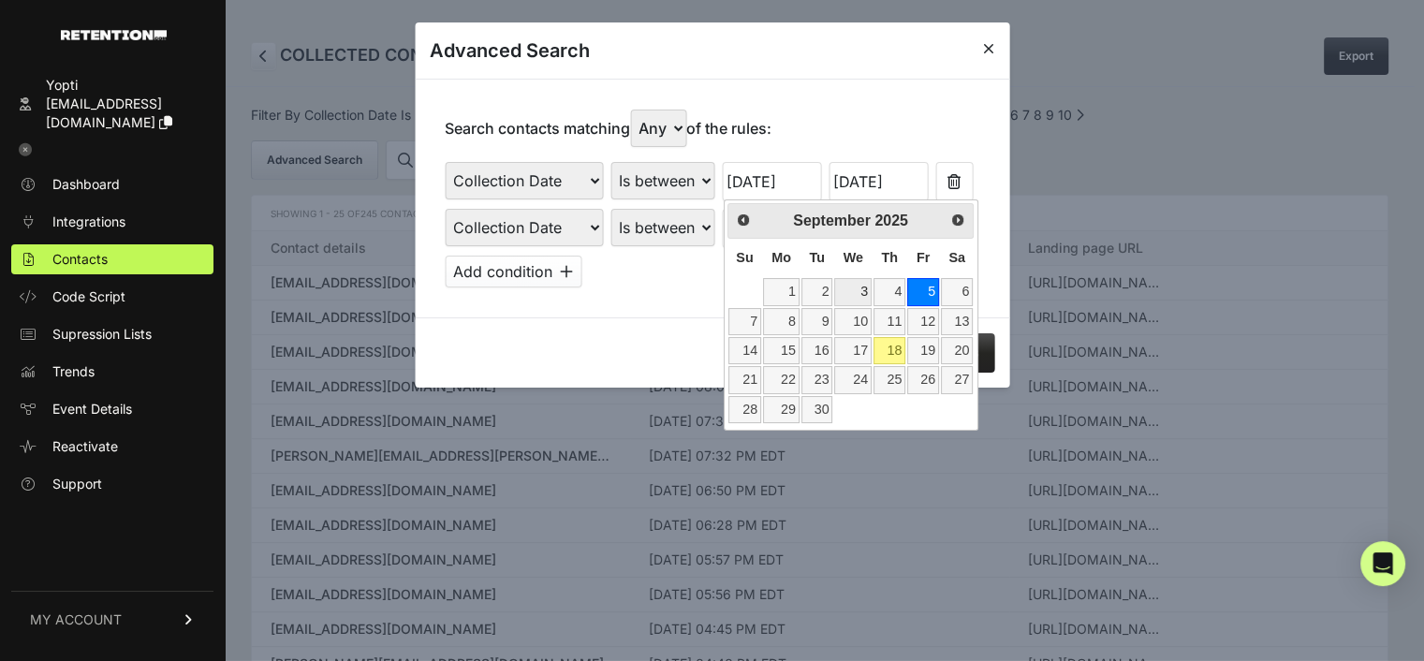
click at [862, 291] on link "3" at bounding box center [852, 291] width 37 height 27
type input "09/03/2025"
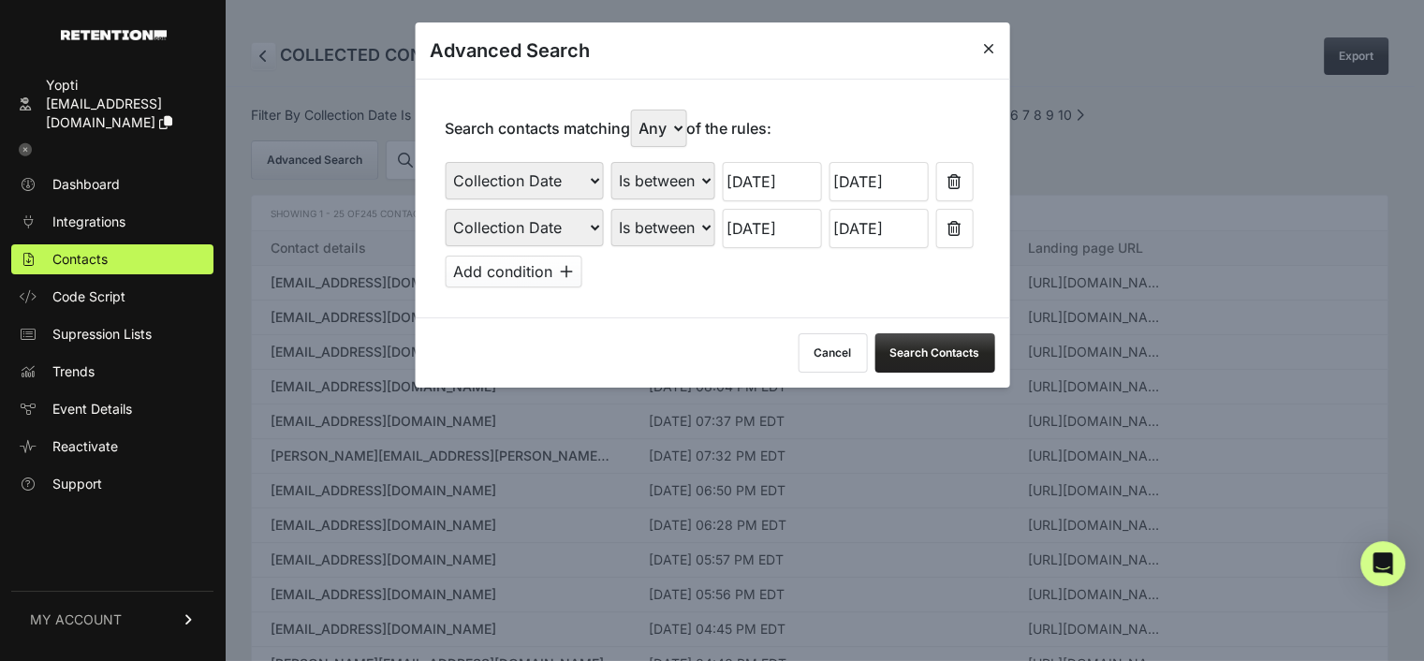
click at [891, 174] on input "09/06/2025" at bounding box center [877, 181] width 99 height 39
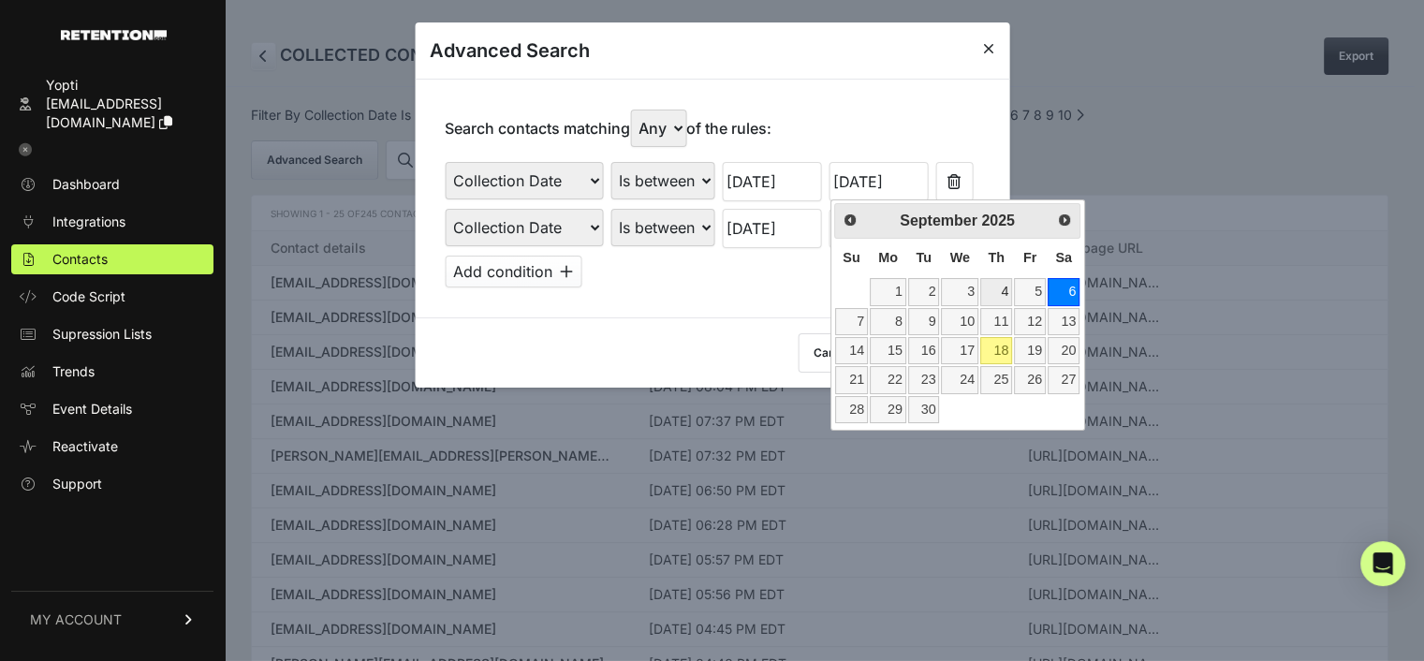
click at [1004, 287] on link "4" at bounding box center [996, 291] width 32 height 27
type input "09/04/2025"
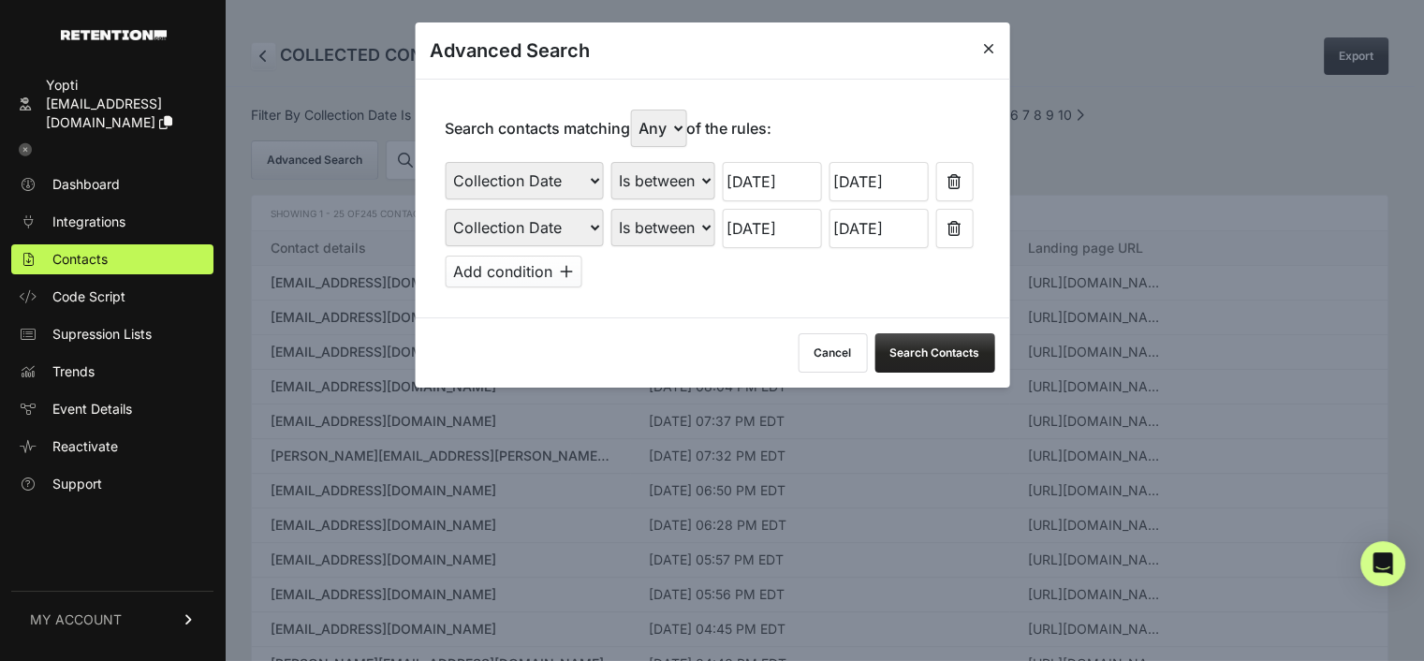
click at [774, 224] on input "09/12/2025" at bounding box center [771, 228] width 99 height 39
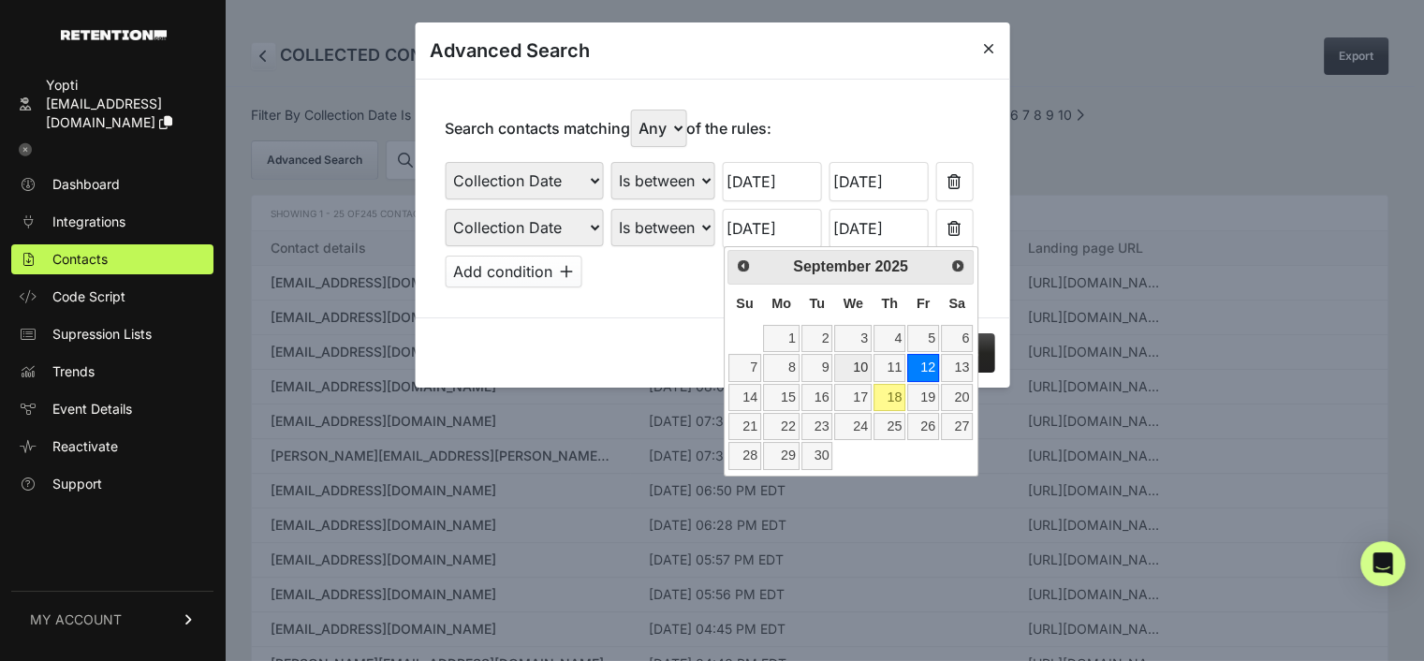
click at [861, 368] on link "10" at bounding box center [852, 367] width 37 height 27
type input "09/10/2025"
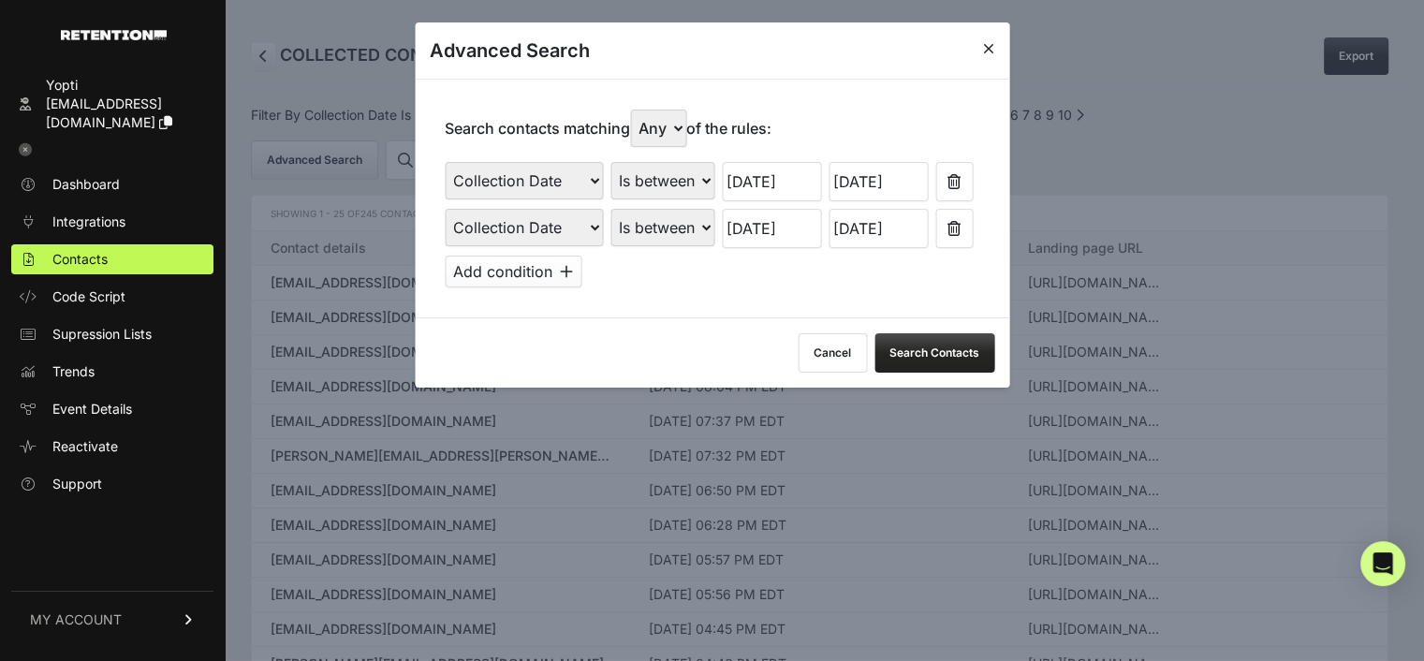
click at [866, 226] on input "09/13/2025" at bounding box center [877, 228] width 99 height 39
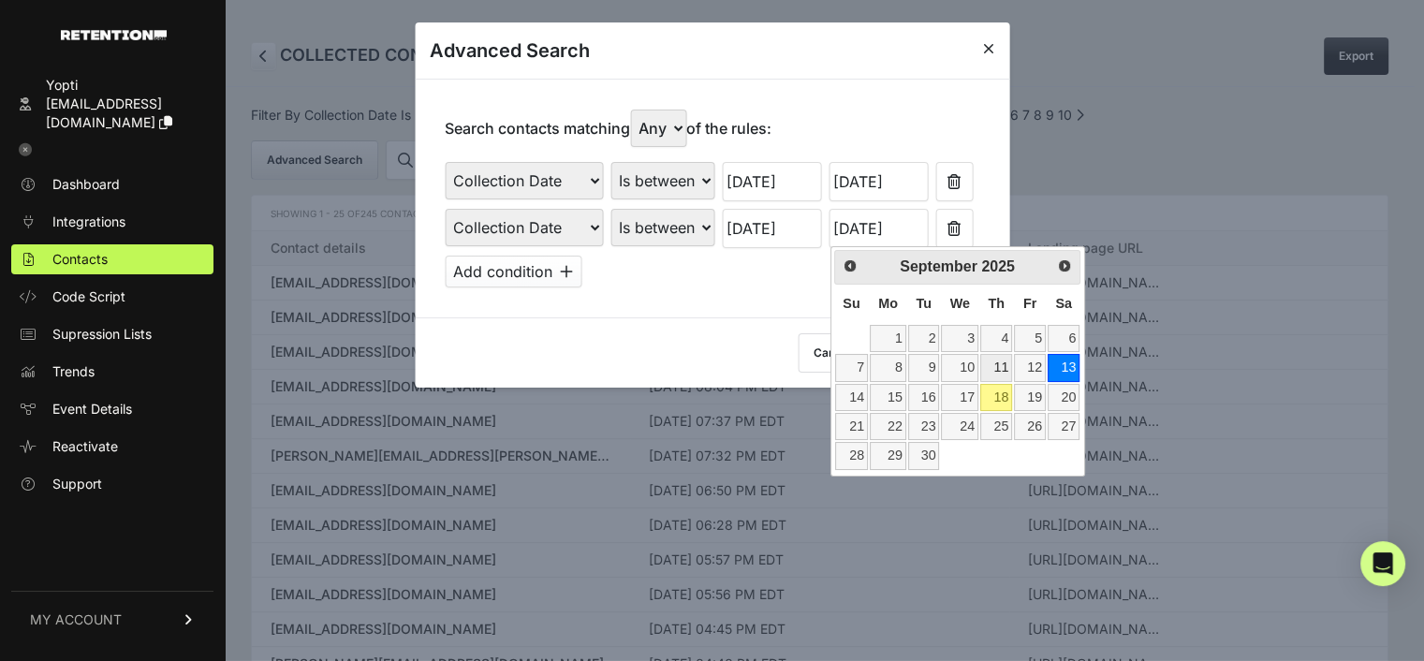
click at [998, 364] on link "11" at bounding box center [996, 367] width 32 height 27
type input "09/11/2025"
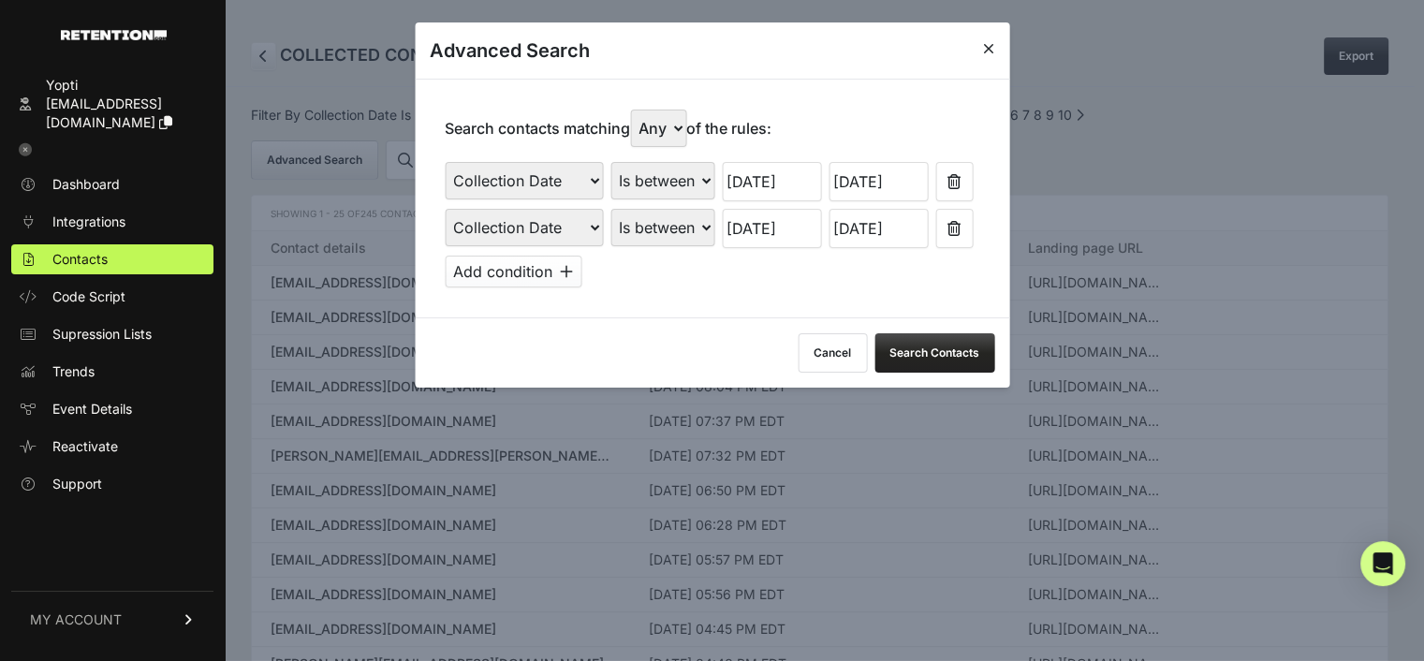
click at [937, 350] on button "Search Contacts" at bounding box center [934, 352] width 120 height 39
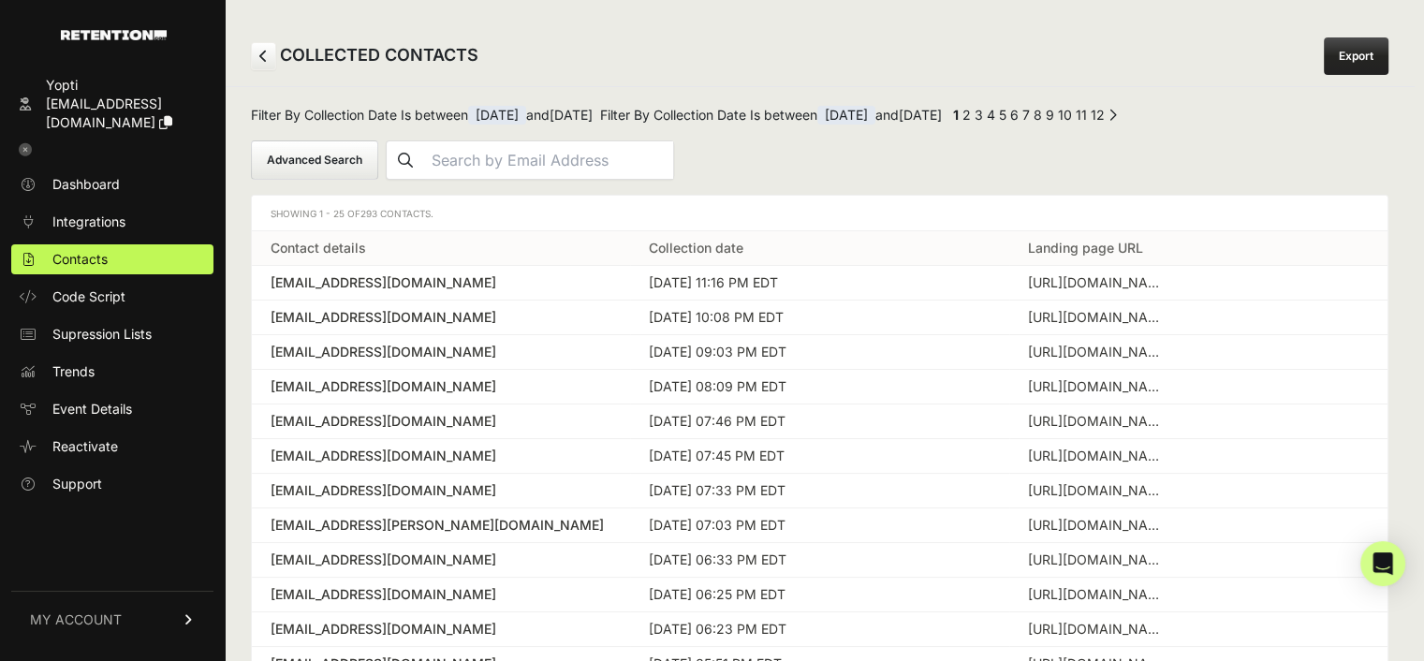
click at [1359, 51] on link "Export" at bounding box center [1355, 55] width 65 height 37
